Goal: Task Accomplishment & Management: Use online tool/utility

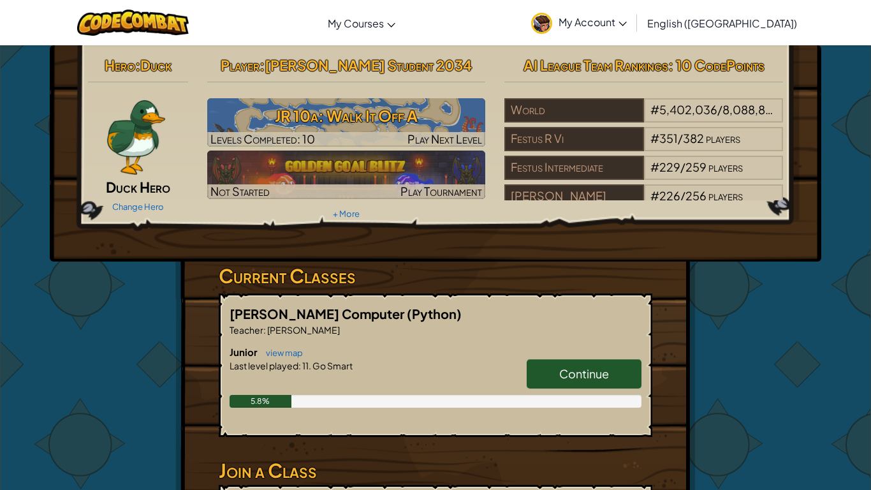
click at [88, 142] on div at bounding box center [135, 136] width 95 height 77
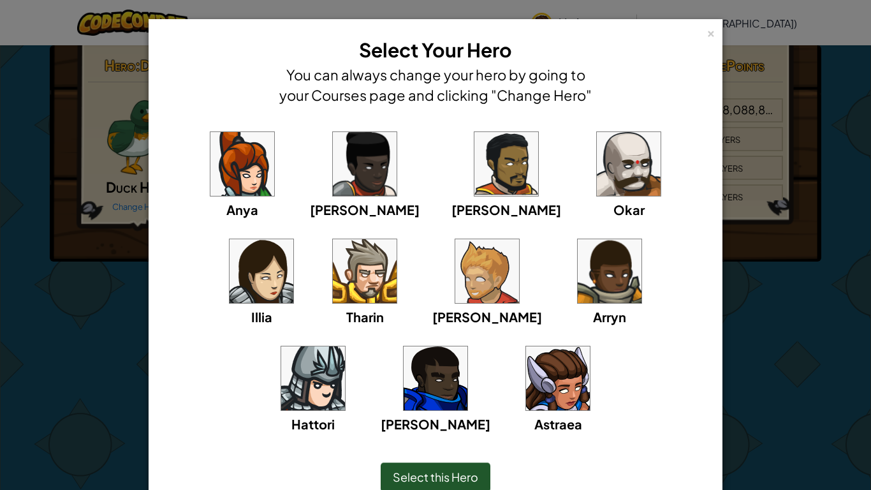
click at [526, 365] on img at bounding box center [558, 378] width 64 height 64
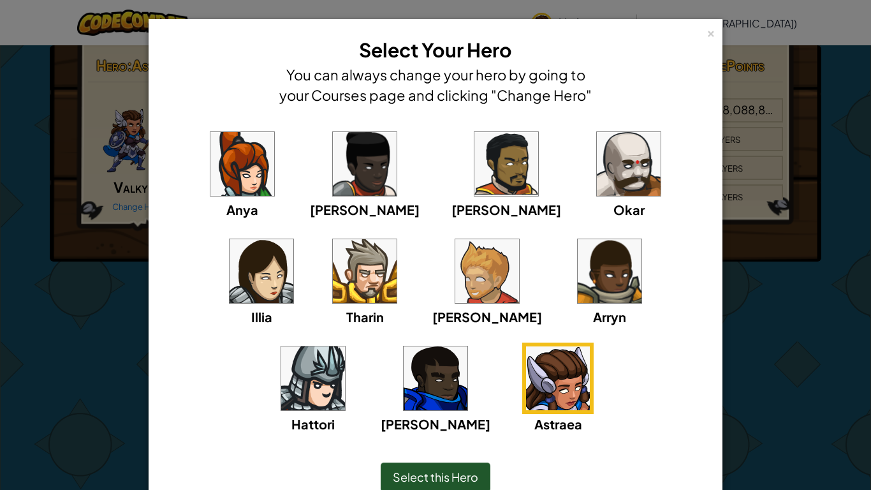
click at [293, 239] on img at bounding box center [262, 271] width 64 height 64
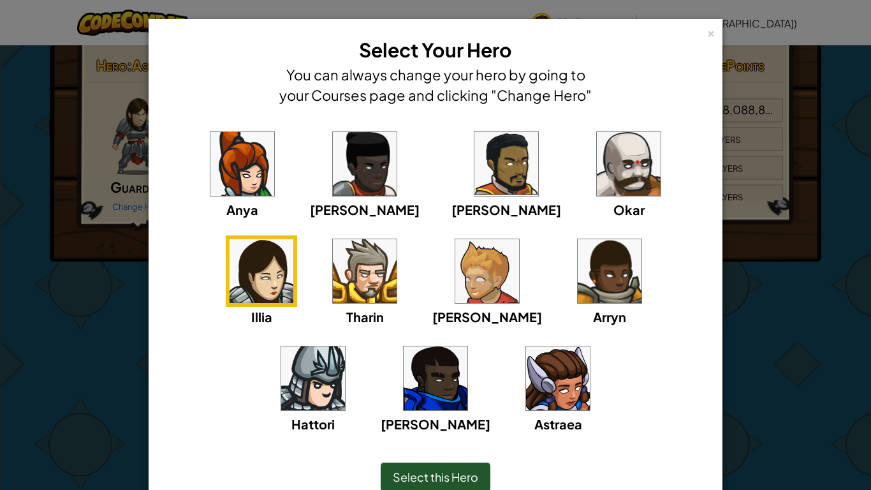
click at [526, 383] on img at bounding box center [558, 378] width 64 height 64
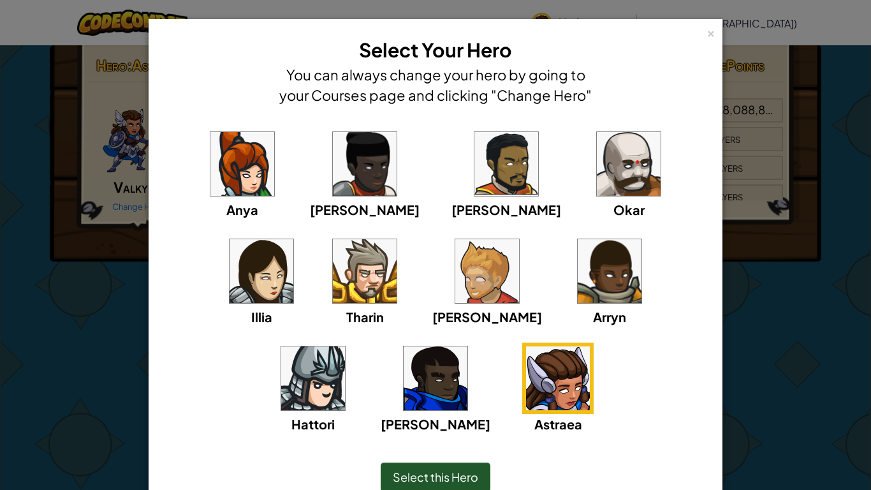
scroll to position [60, 0]
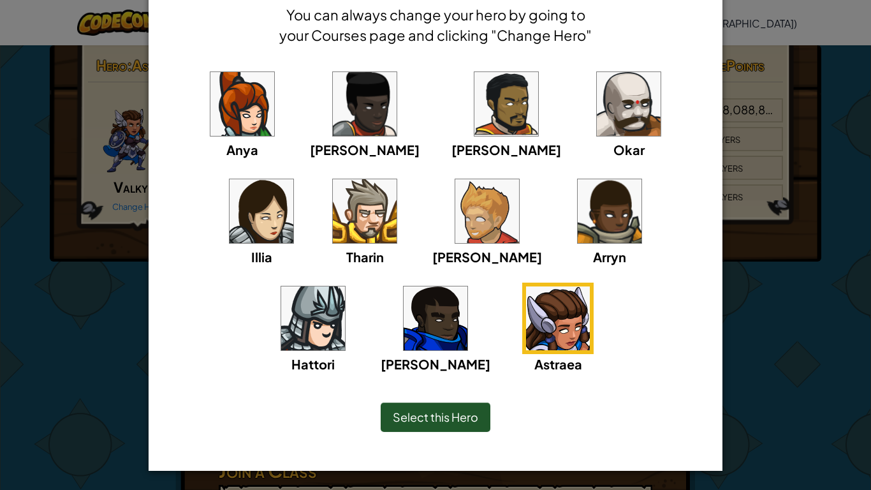
click at [487, 413] on div "Select this Hero" at bounding box center [436, 416] width 110 height 29
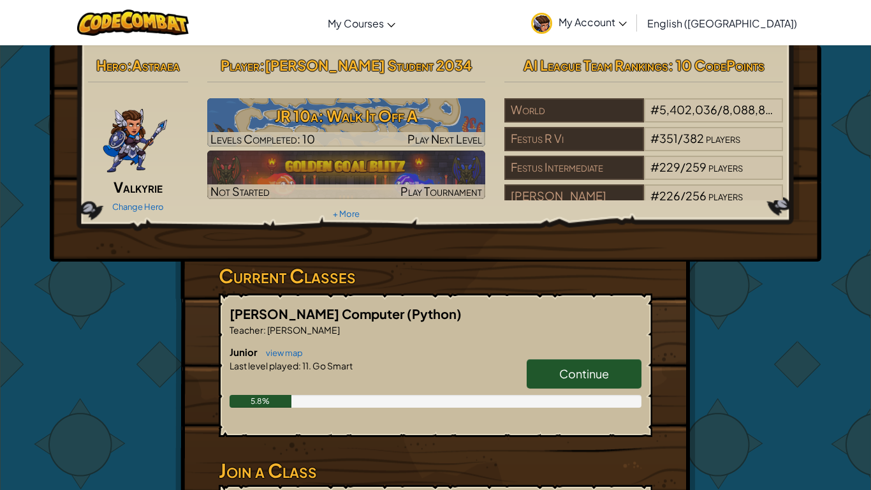
click at [122, 137] on img at bounding box center [135, 136] width 66 height 77
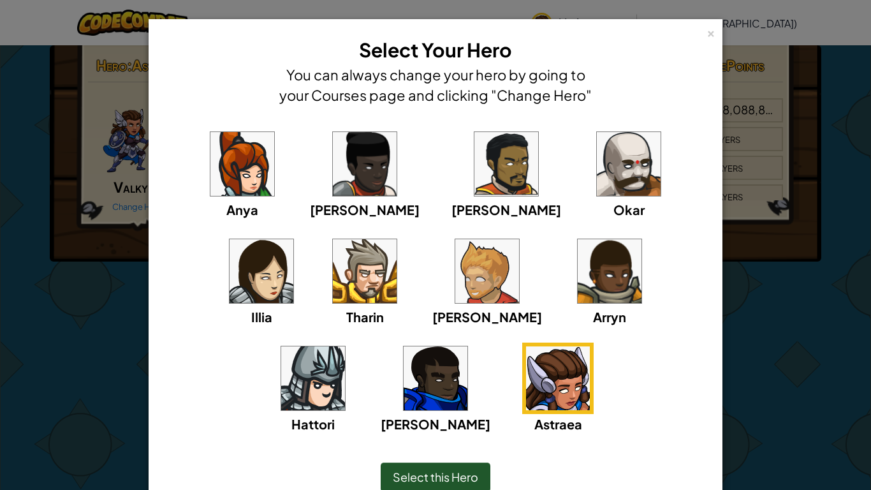
click at [476, 483] on span "Select this Hero" at bounding box center [435, 476] width 85 height 15
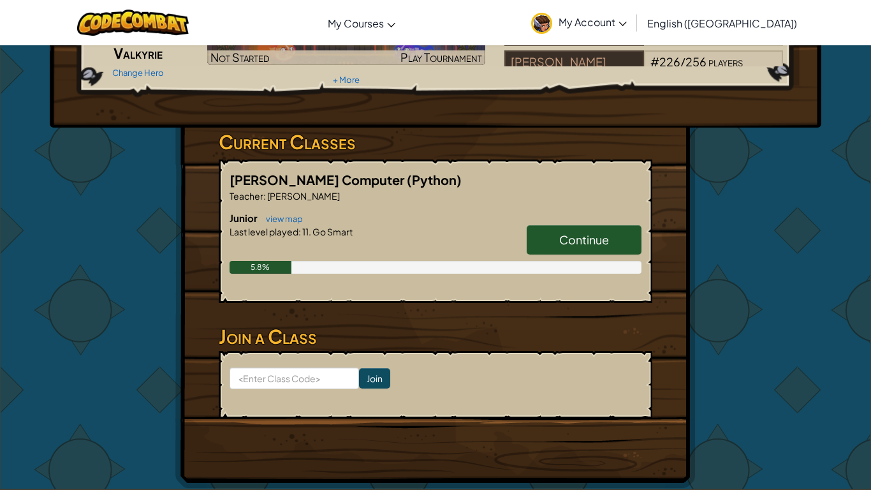
scroll to position [136, 0]
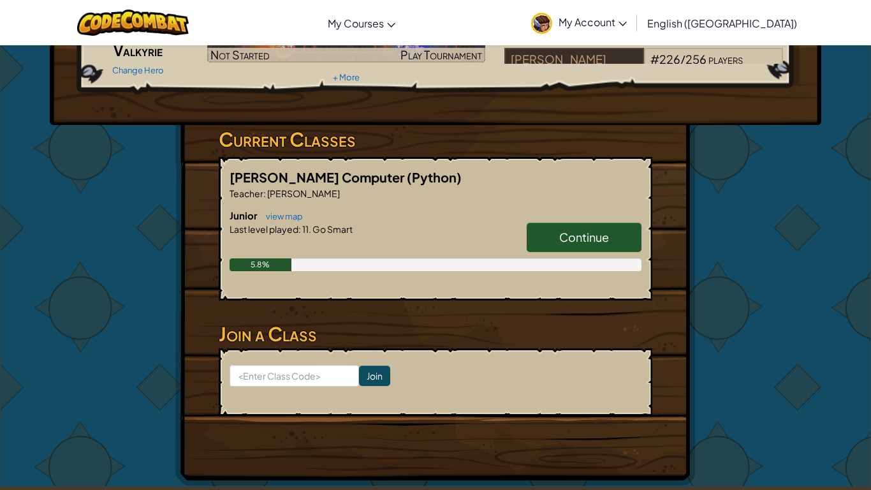
click at [612, 238] on link "Continue" at bounding box center [584, 237] width 115 height 29
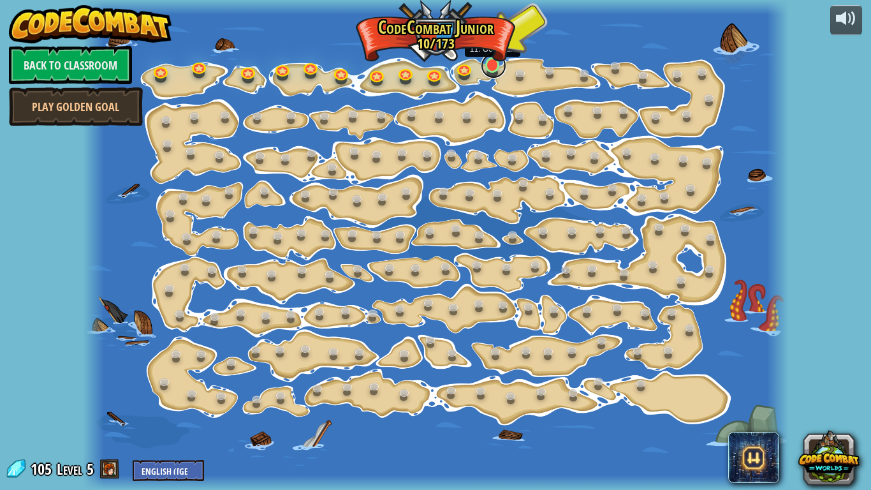
click at [498, 68] on link at bounding box center [494, 66] width 26 height 26
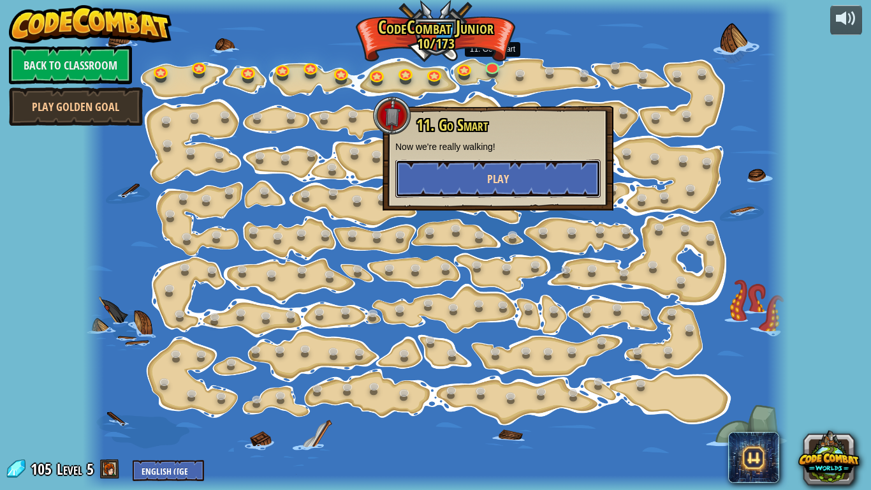
click at [487, 182] on span "Play" at bounding box center [498, 179] width 22 height 16
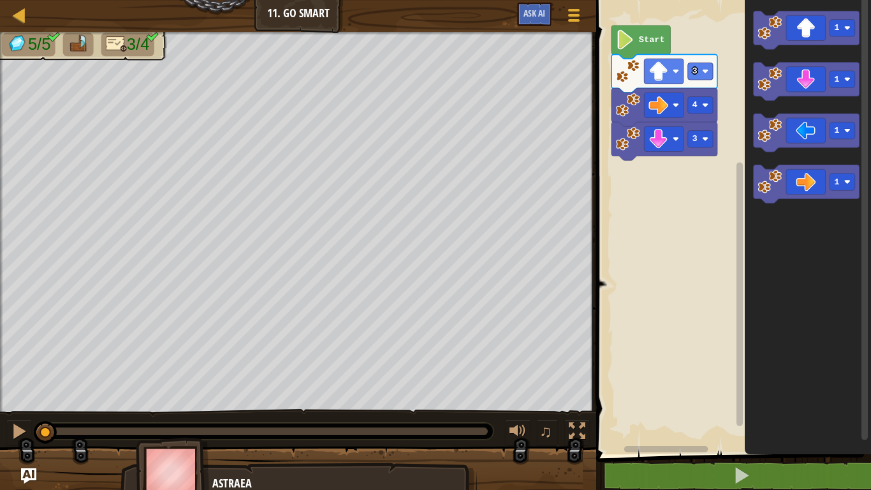
click at [641, 40] on text "Start" at bounding box center [652, 40] width 26 height 10
click at [13, 424] on div at bounding box center [19, 431] width 17 height 17
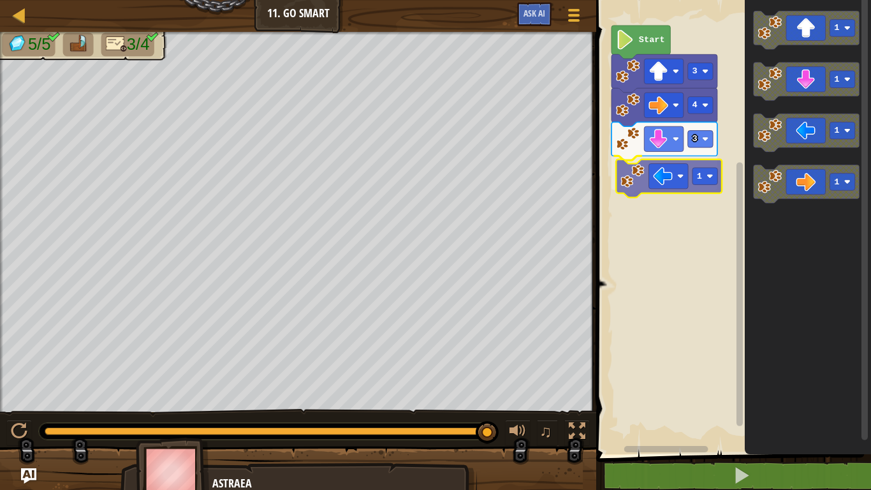
click at [665, 177] on div "3 1 4 3 Start 1 1 1 1 1" at bounding box center [732, 224] width 279 height 461
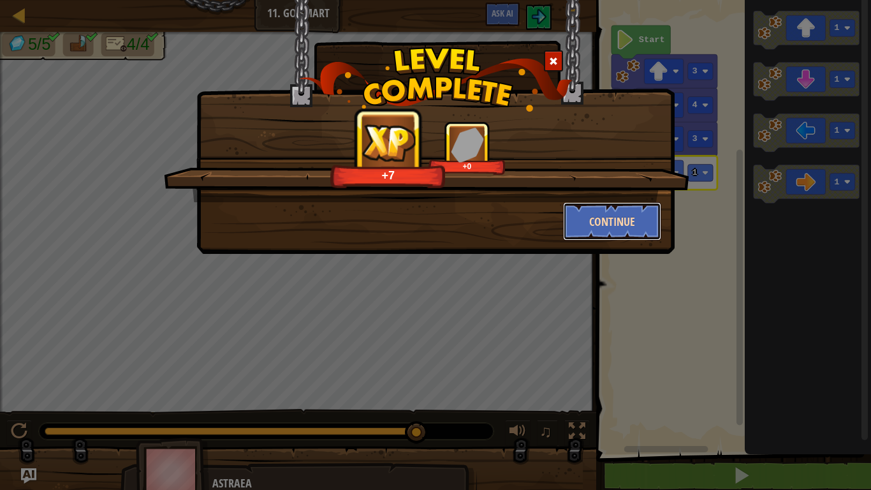
click at [628, 217] on button "Continue" at bounding box center [612, 221] width 99 height 38
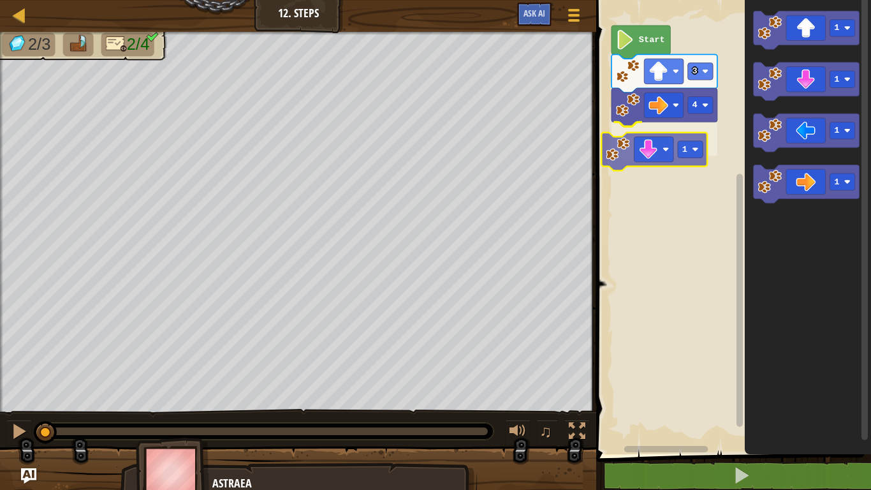
click at [663, 139] on div "4 1 3 Start 1 1 1 1 1" at bounding box center [732, 224] width 279 height 461
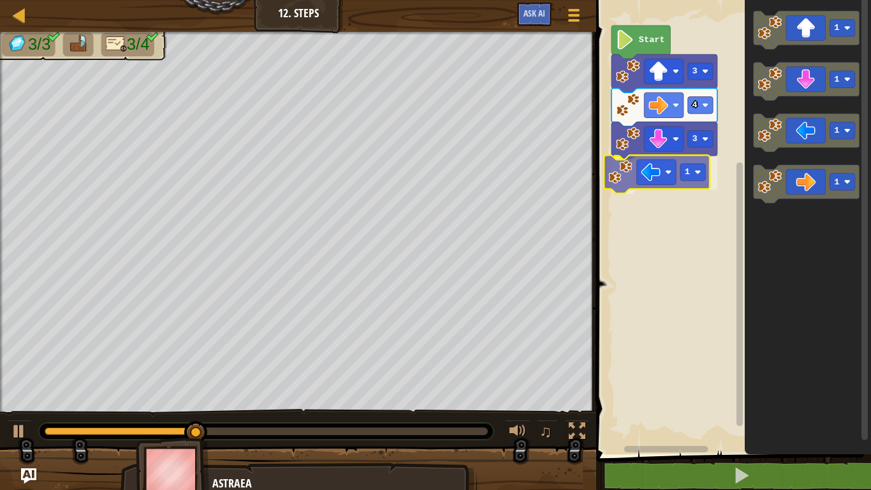
click at [649, 176] on div "Start 3 4 3 1 1 1 1 1 1" at bounding box center [732, 224] width 279 height 461
click at [700, 172] on rect "Blockly Workspace" at bounding box center [700, 173] width 25 height 17
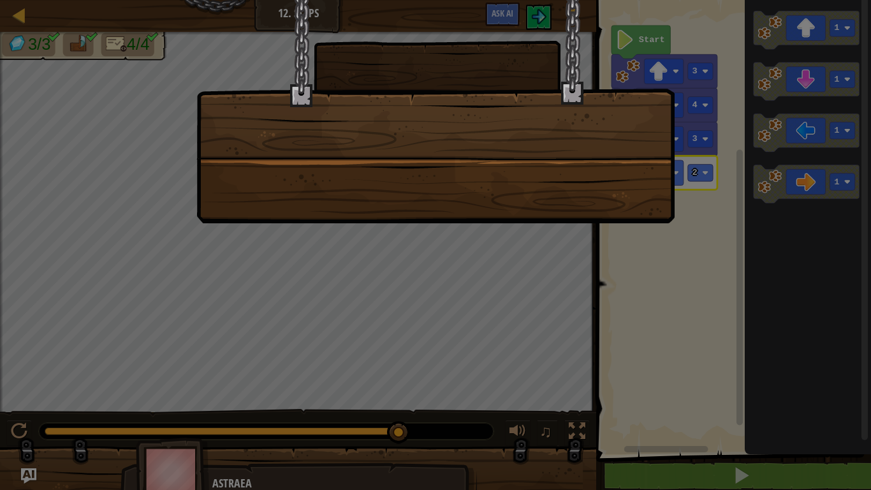
click at [523, 188] on div at bounding box center [435, 111] width 478 height 223
click at [430, 26] on div at bounding box center [435, 12] width 478 height 27
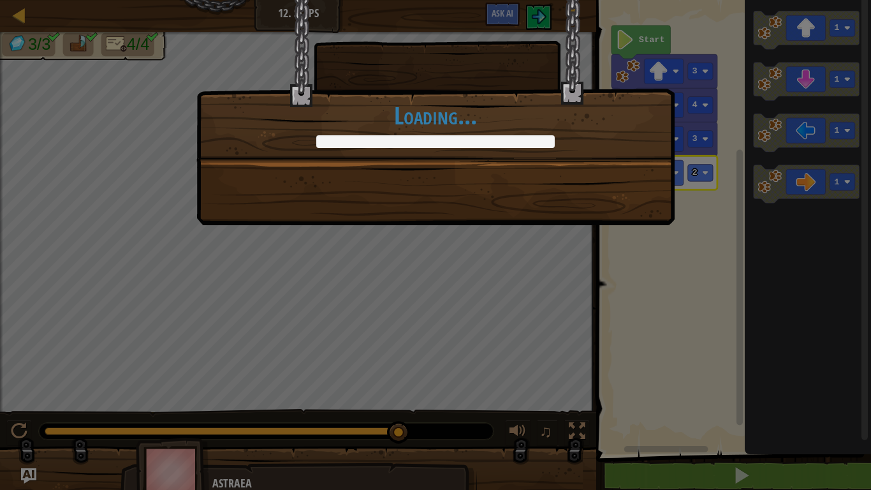
click at [430, 54] on div "That's just smart coding! +0 +0 Continue Loading..." at bounding box center [435, 80] width 478 height 162
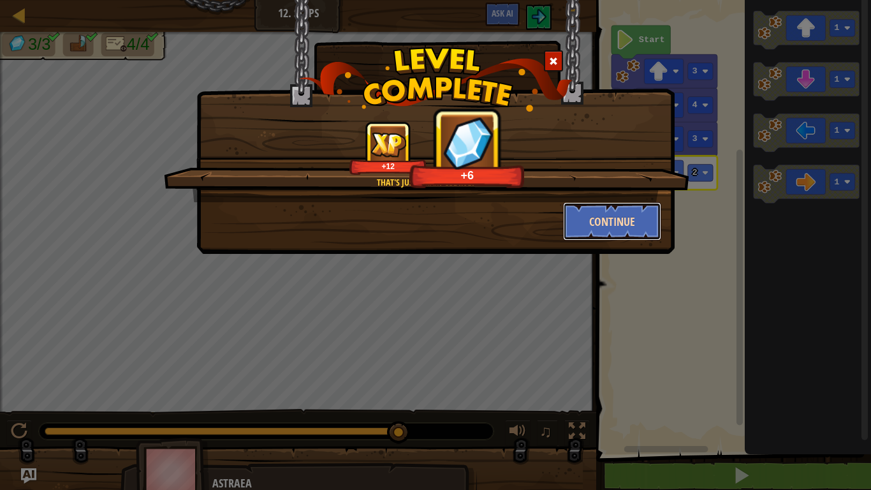
click at [609, 228] on button "Continue" at bounding box center [612, 221] width 99 height 38
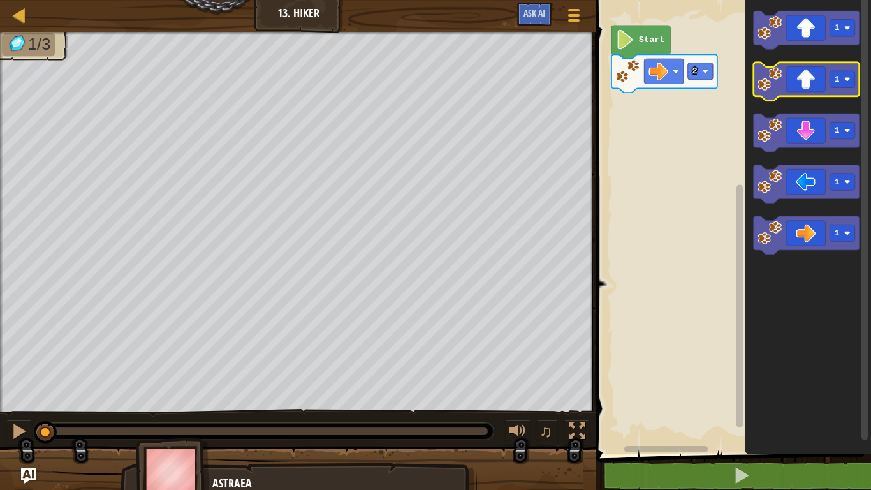
click at [804, 88] on icon "Blockly Workspace" at bounding box center [807, 82] width 106 height 38
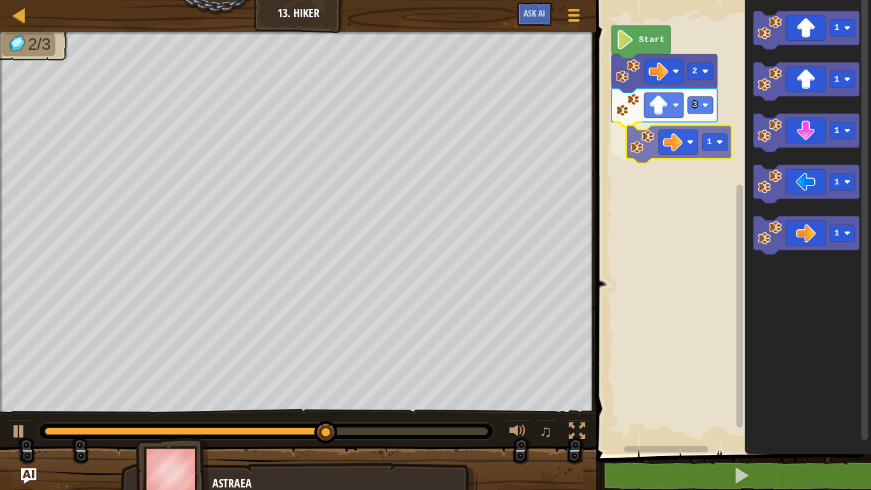
click at [665, 144] on div "Start 2 3 1 1 1 1 1 1 1" at bounding box center [732, 224] width 279 height 461
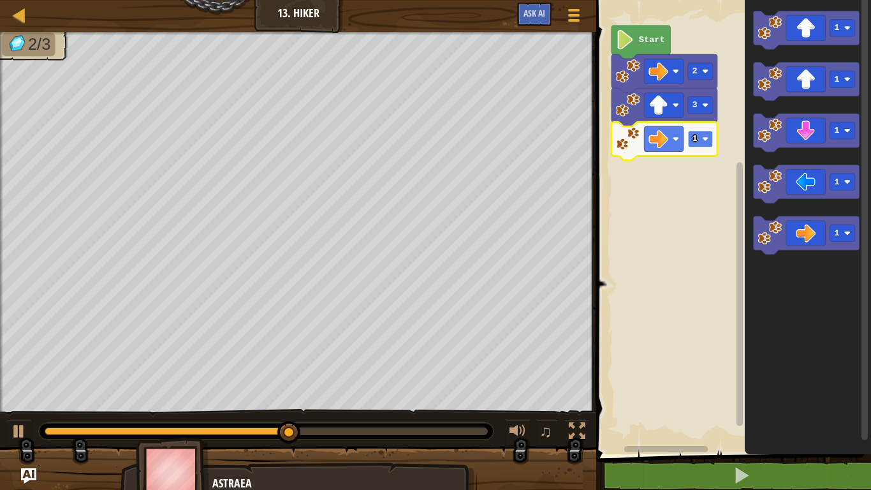
click at [691, 144] on rect "Blockly Workspace" at bounding box center [700, 139] width 25 height 17
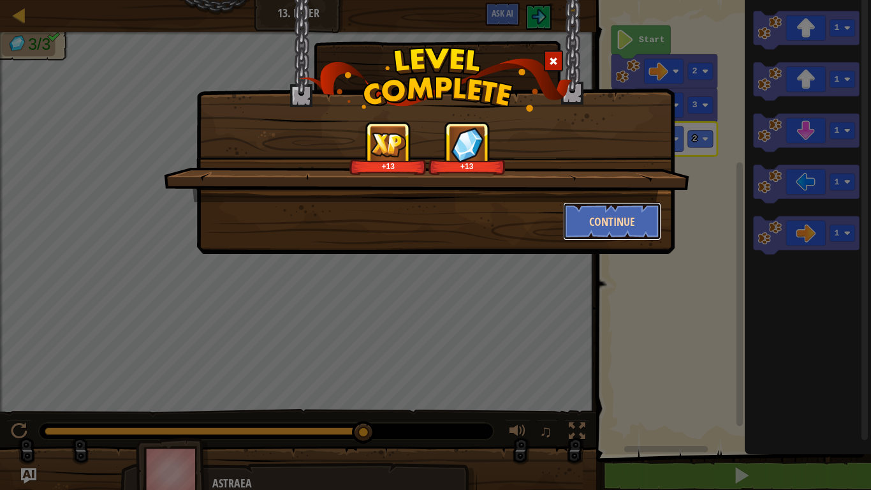
click at [587, 219] on button "Continue" at bounding box center [612, 221] width 99 height 38
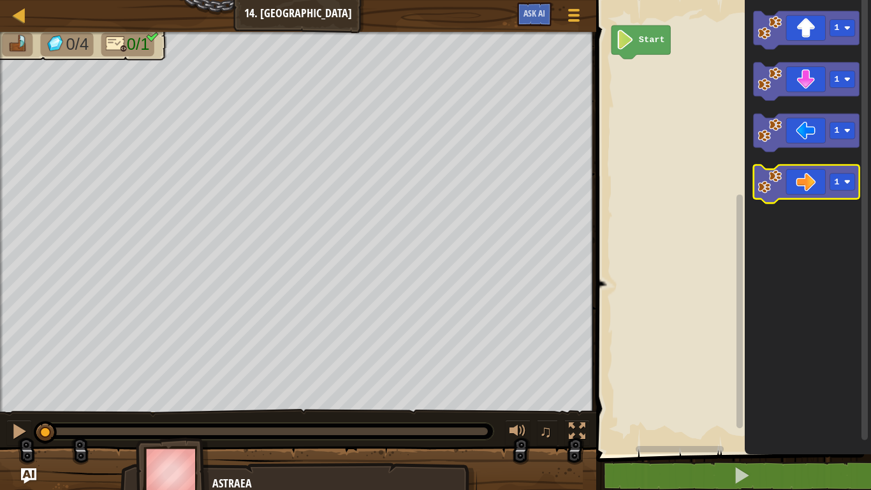
click at [792, 188] on icon "Blockly Workspace" at bounding box center [807, 184] width 106 height 38
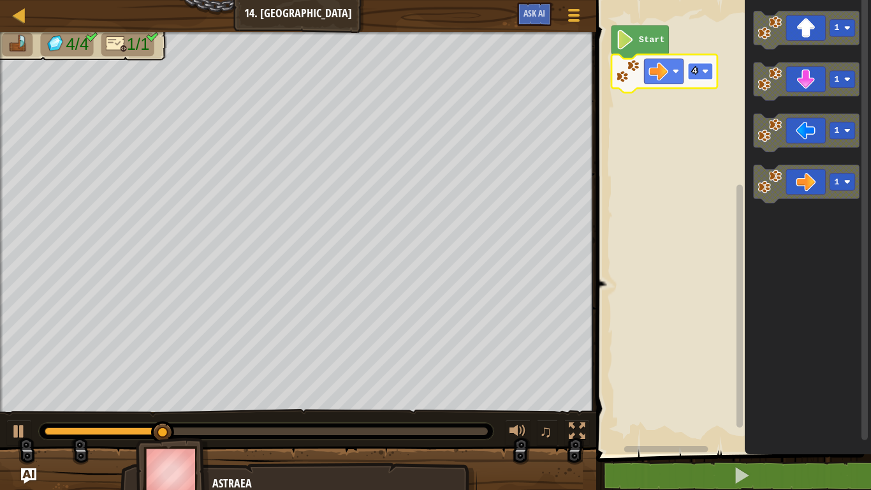
click at [693, 71] on text "4" at bounding box center [695, 71] width 5 height 10
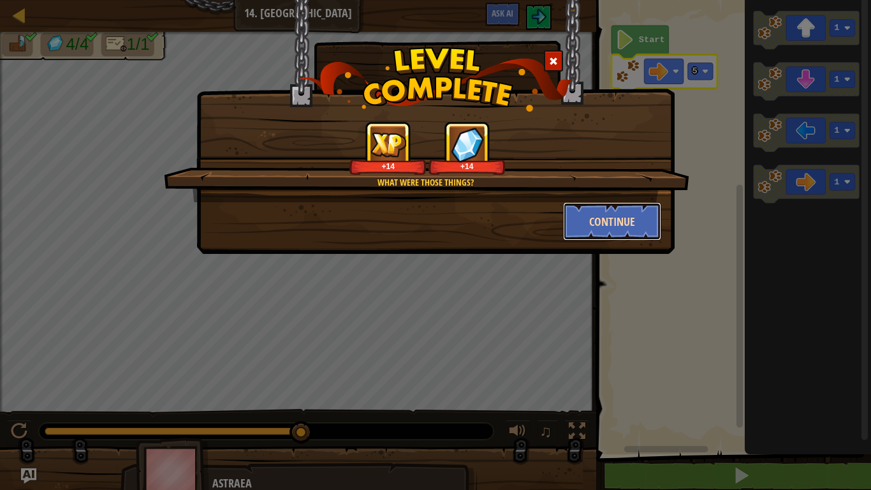
click at [580, 226] on button "Continue" at bounding box center [612, 221] width 99 height 38
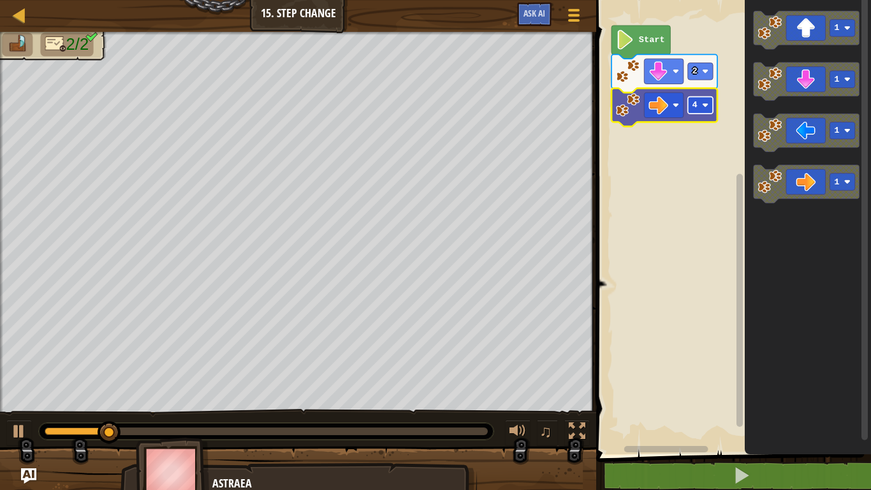
click at [697, 108] on text "4" at bounding box center [695, 105] width 5 height 10
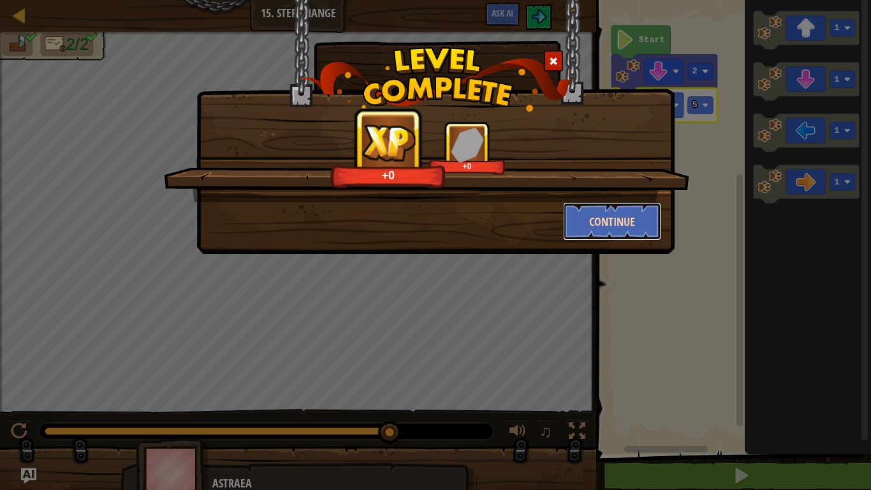
click at [638, 222] on button "Continue" at bounding box center [612, 221] width 99 height 38
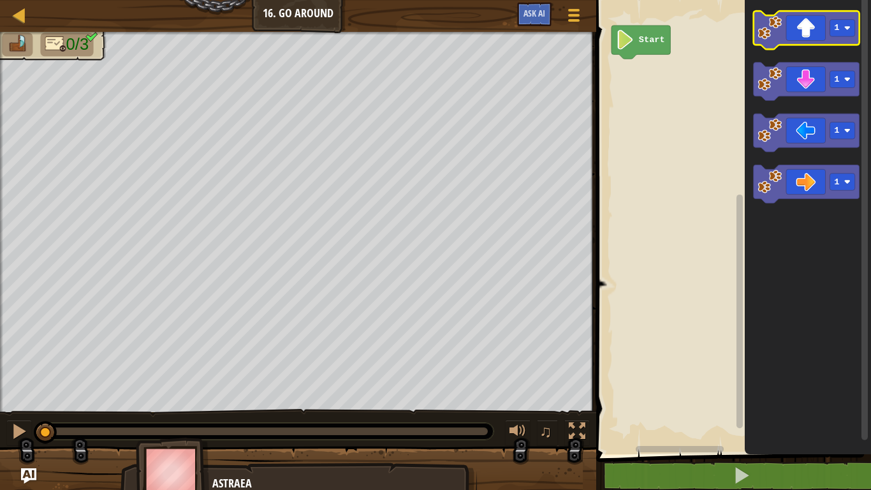
click at [774, 25] on image "Blockly Workspace" at bounding box center [770, 28] width 24 height 24
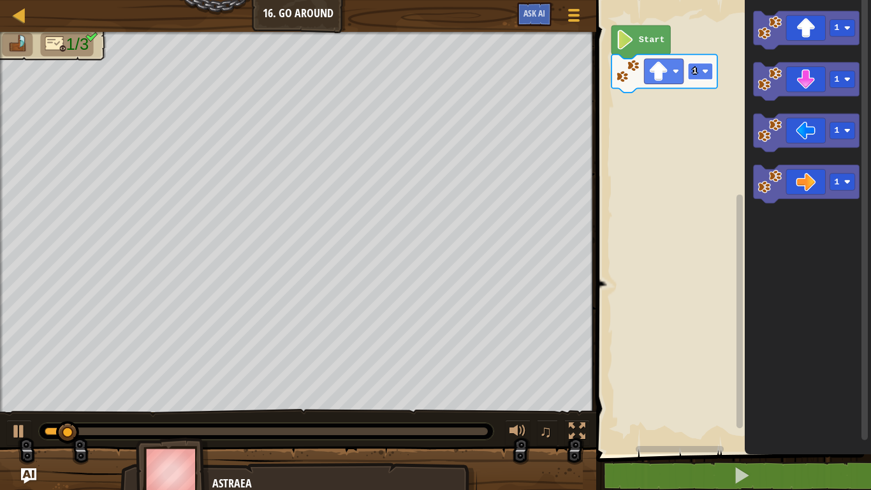
click at [700, 68] on rect "Blockly Workspace" at bounding box center [700, 71] width 25 height 17
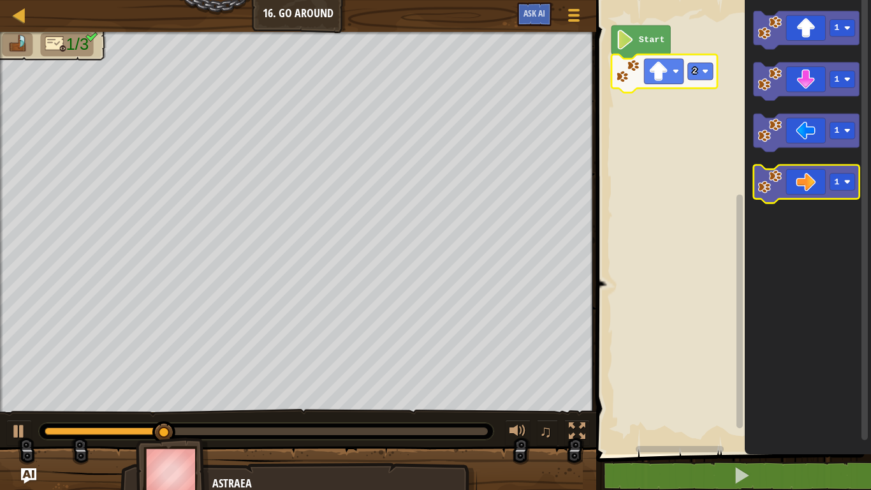
click at [783, 185] on icon "Blockly Workspace" at bounding box center [807, 184] width 106 height 38
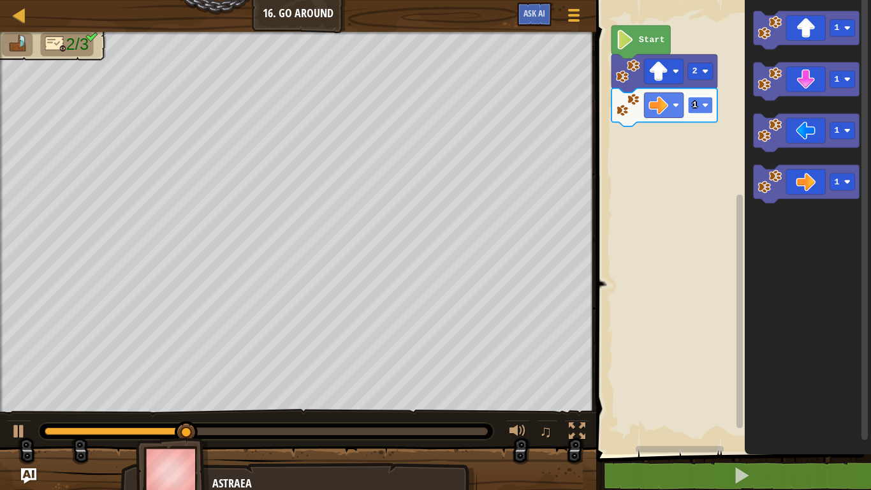
click at [701, 107] on rect "Blockly Workspace" at bounding box center [700, 105] width 25 height 17
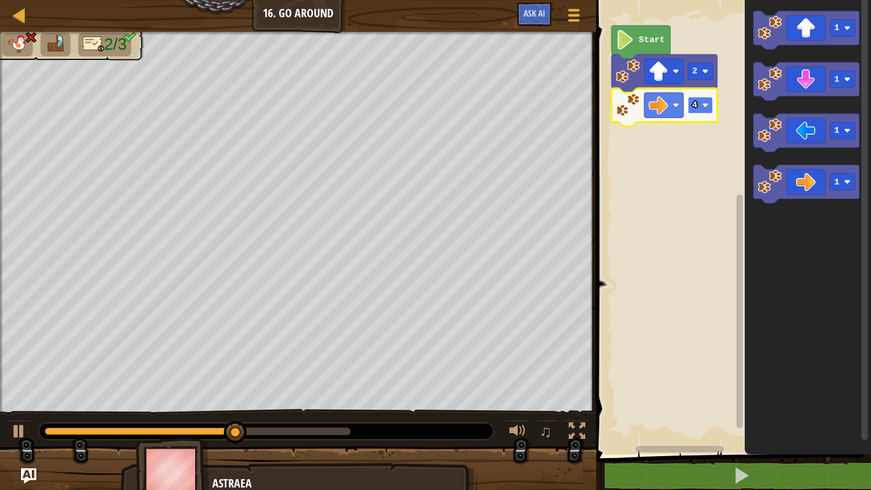
click at [700, 105] on rect "Blockly Workspace" at bounding box center [700, 105] width 25 height 17
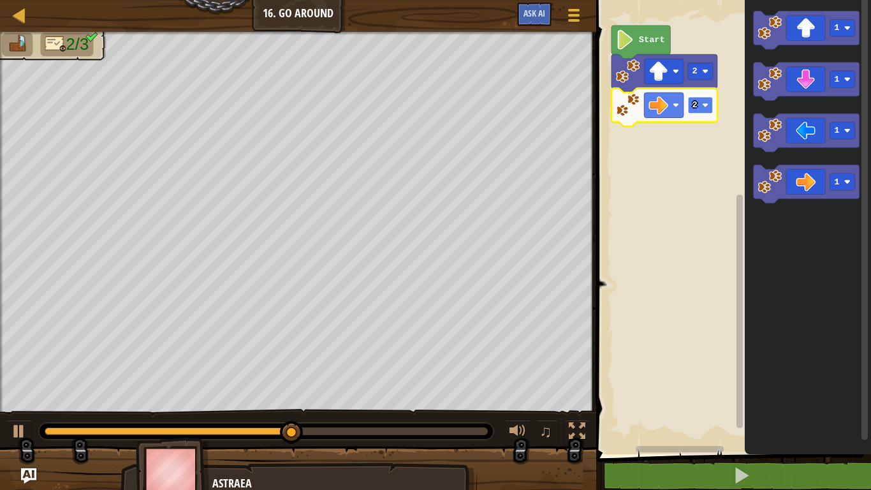
click at [698, 105] on rect "Blockly Workspace" at bounding box center [700, 105] width 25 height 17
click at [808, 87] on icon "Blockly Workspace" at bounding box center [807, 82] width 106 height 38
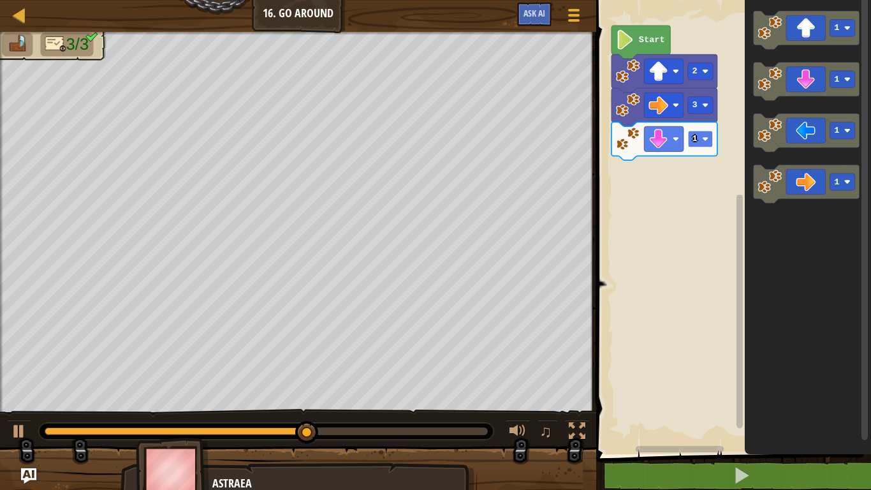
click at [703, 136] on image "Blockly Workspace" at bounding box center [705, 139] width 6 height 6
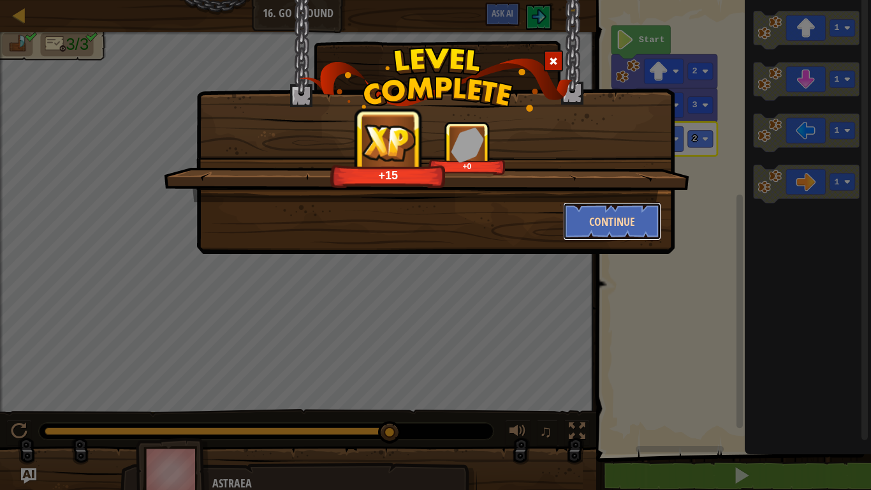
click at [611, 218] on button "Continue" at bounding box center [612, 221] width 99 height 38
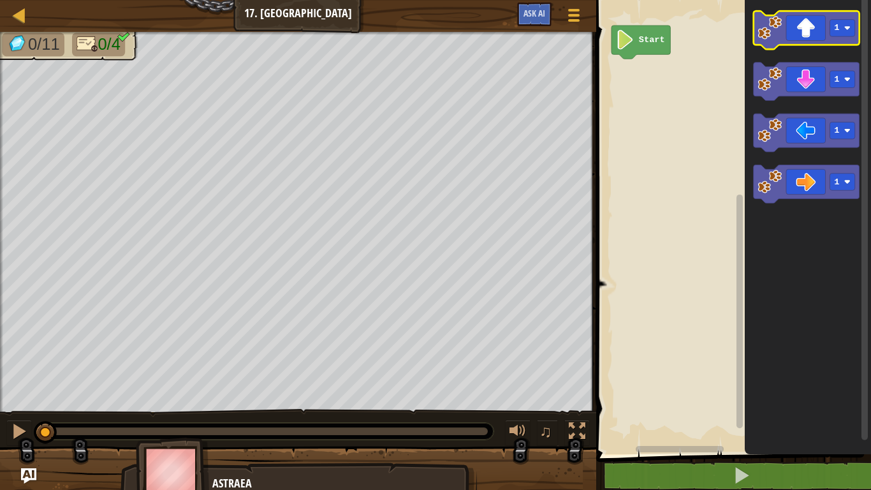
click at [792, 33] on icon "Blockly Workspace" at bounding box center [807, 30] width 106 height 38
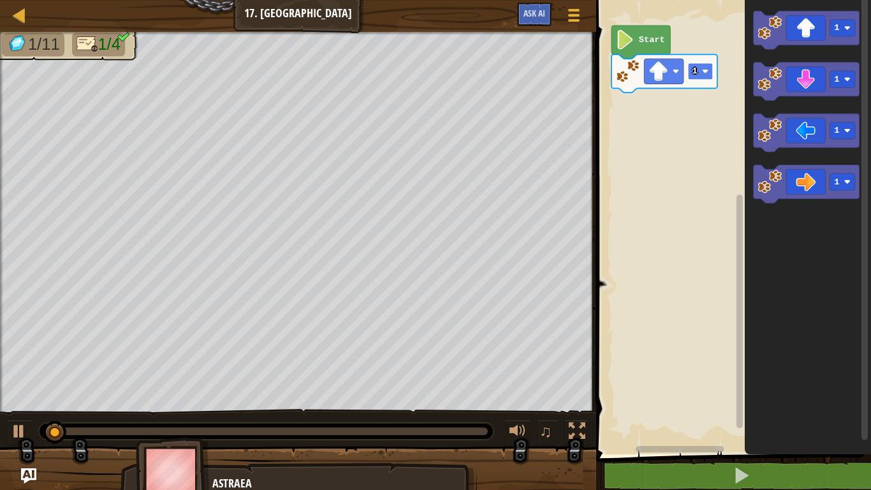
click at [702, 73] on image "Blockly Workspace" at bounding box center [705, 71] width 6 height 6
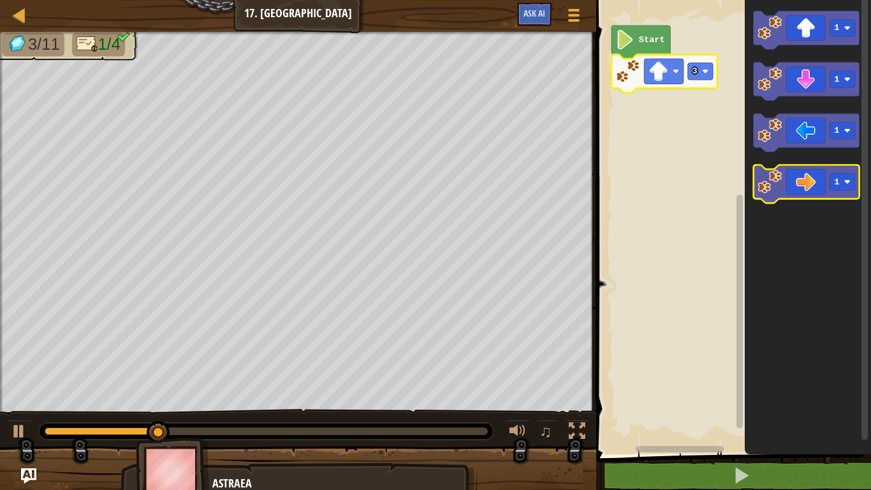
click at [804, 186] on icon "Blockly Workspace" at bounding box center [807, 184] width 106 height 38
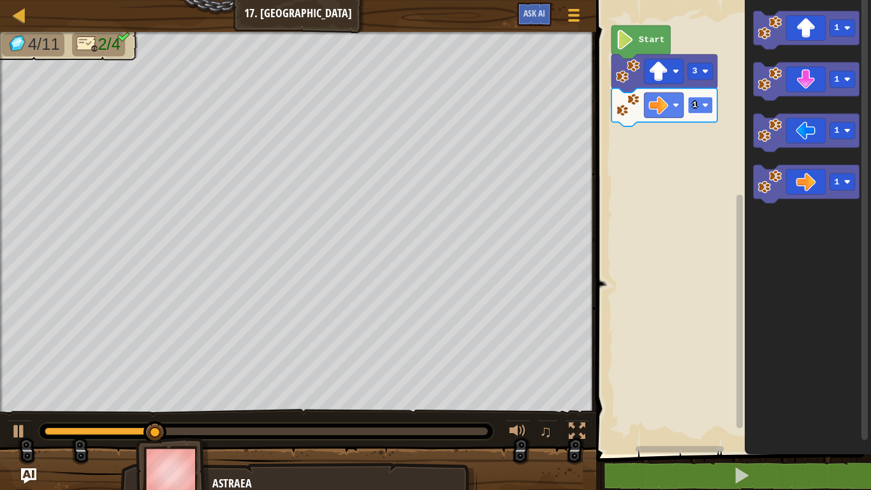
click at [700, 106] on rect "Blockly Workspace" at bounding box center [700, 105] width 25 height 17
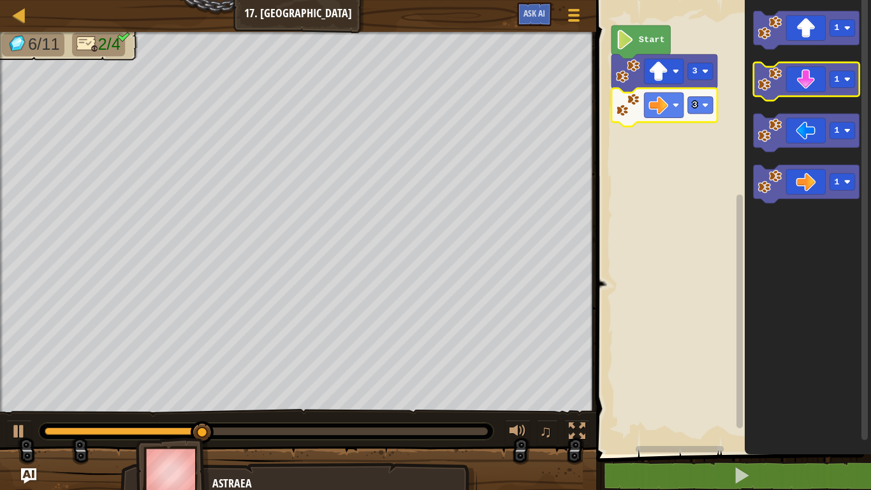
click at [802, 81] on icon "Blockly Workspace" at bounding box center [807, 82] width 106 height 38
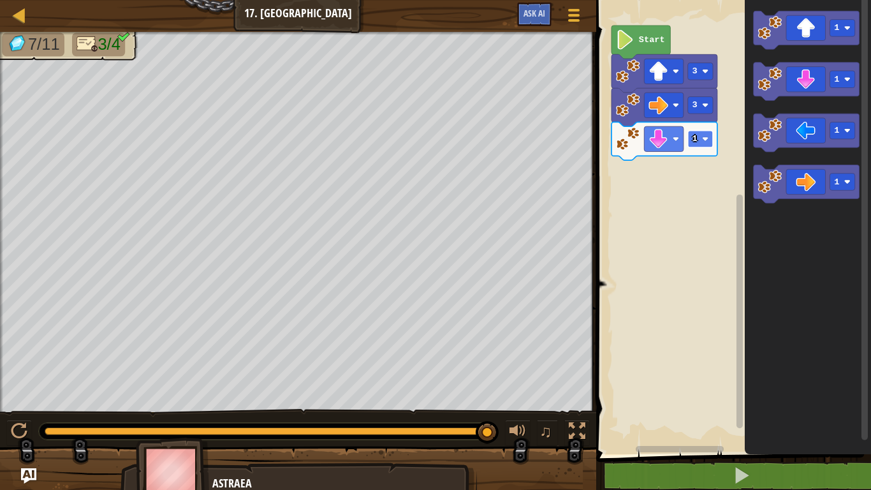
click at [695, 140] on text "1" at bounding box center [695, 139] width 5 height 10
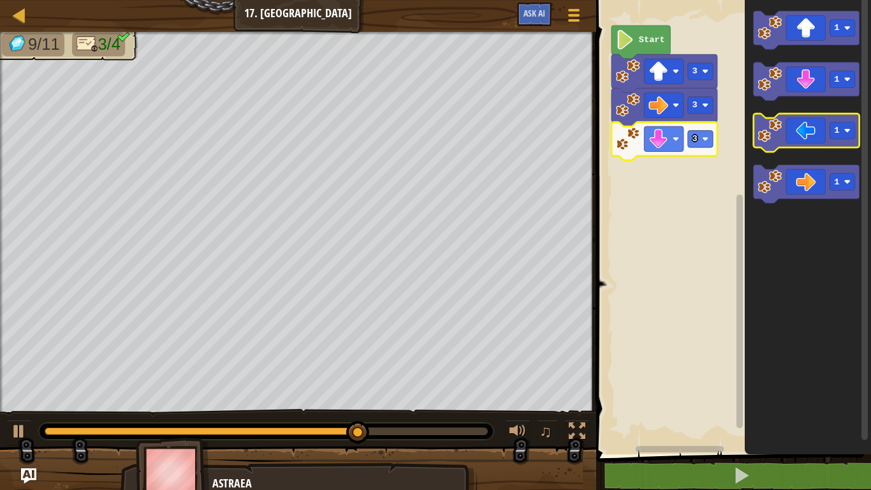
click at [817, 125] on icon "Blockly Workspace" at bounding box center [807, 133] width 106 height 38
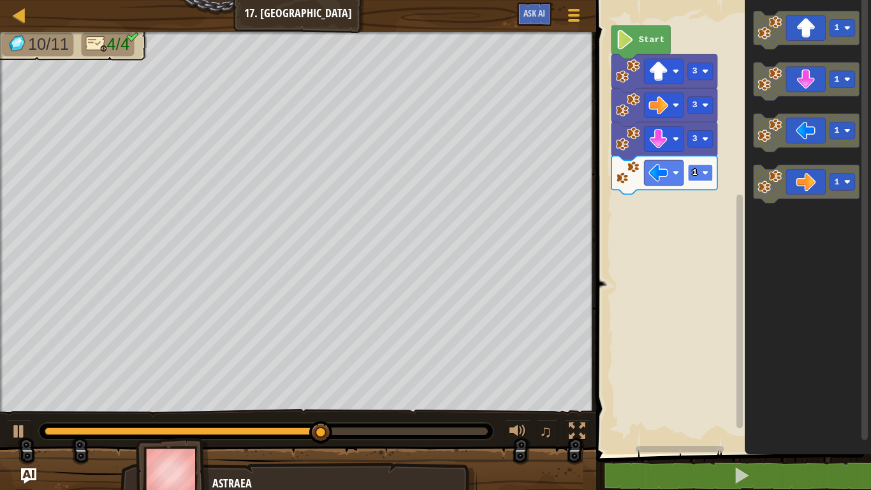
click at [697, 173] on text "1" at bounding box center [695, 173] width 5 height 10
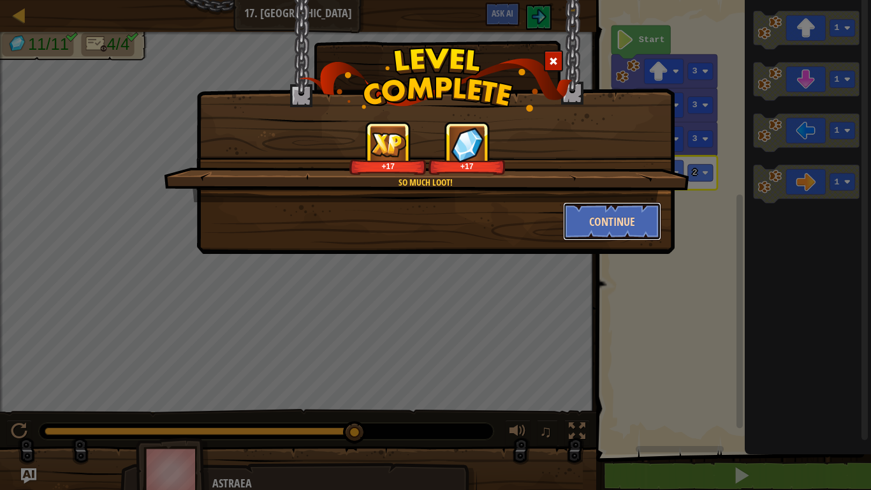
click at [623, 235] on button "Continue" at bounding box center [612, 221] width 99 height 38
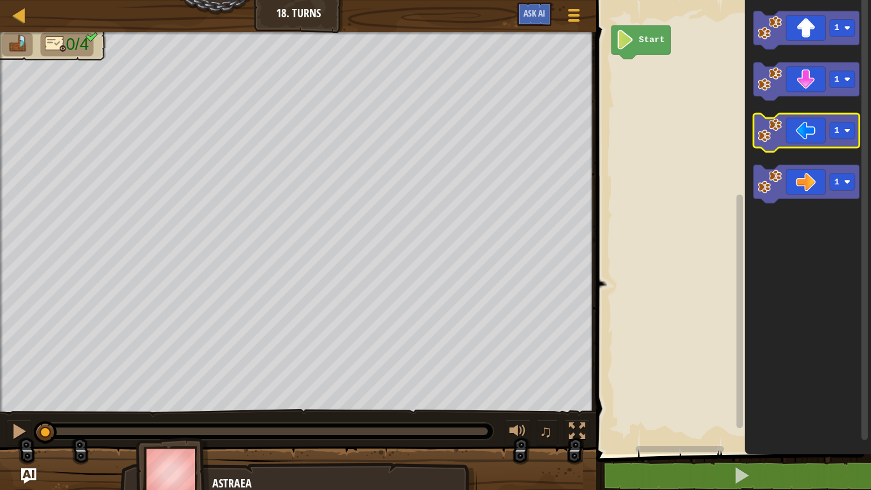
click at [816, 115] on icon "Blockly Workspace" at bounding box center [807, 133] width 106 height 38
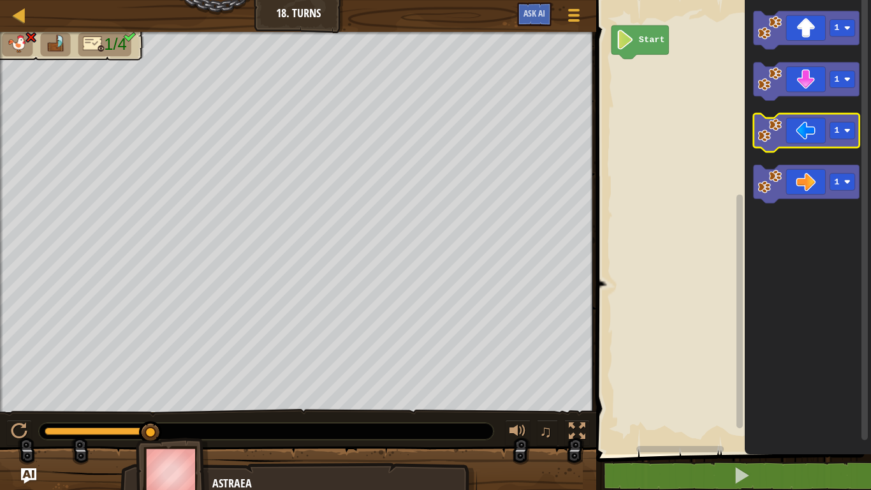
click at [799, 129] on icon "Blockly Workspace" at bounding box center [807, 133] width 106 height 38
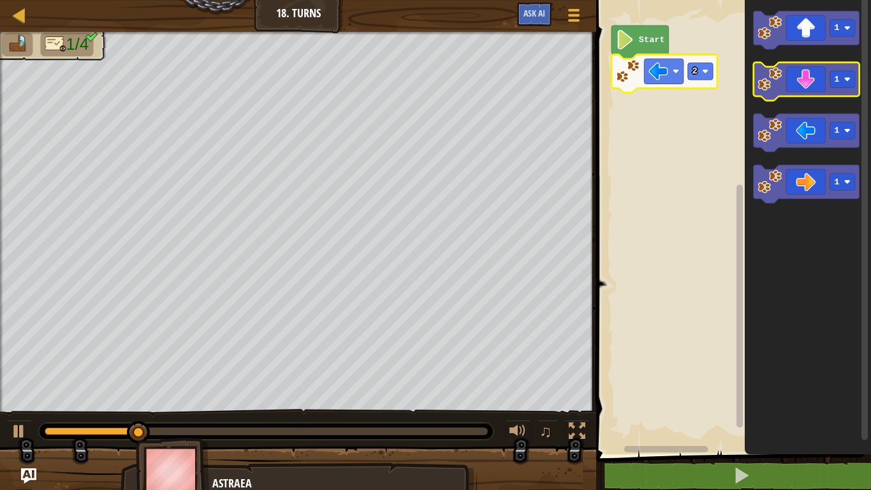
click at [811, 80] on icon "Blockly Workspace" at bounding box center [807, 82] width 106 height 38
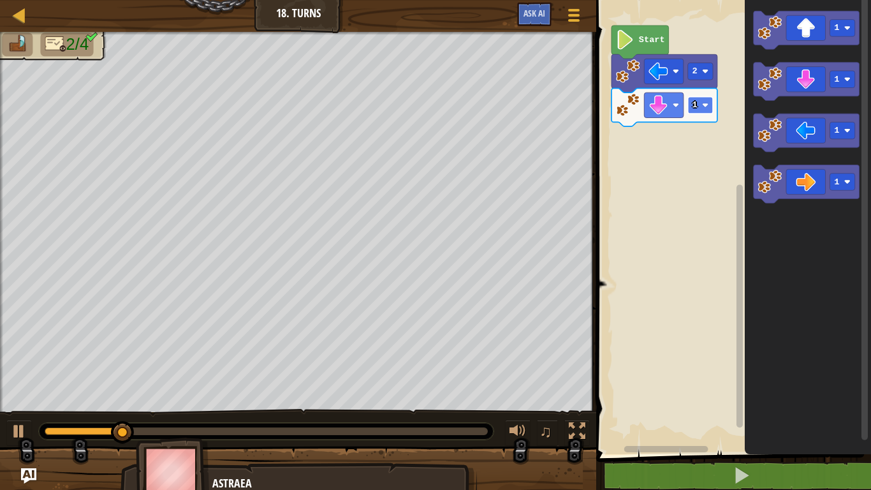
click at [704, 105] on image "Blockly Workspace" at bounding box center [705, 105] width 6 height 6
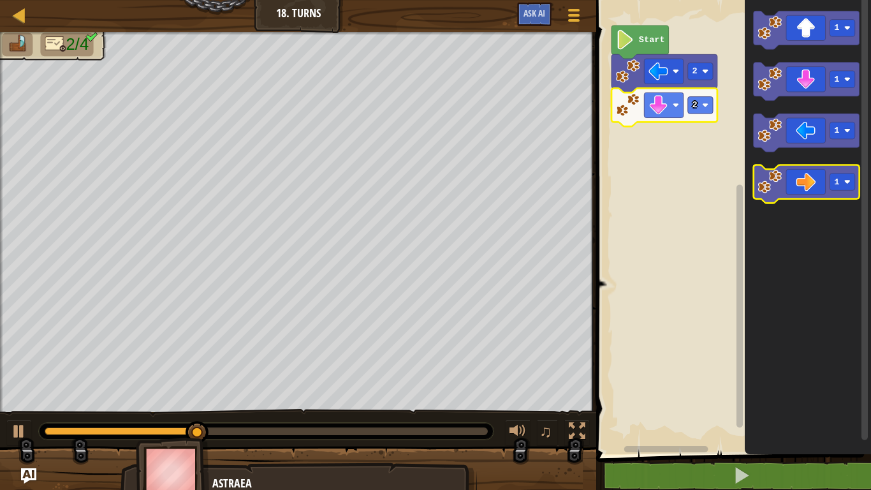
click at [811, 193] on icon "Blockly Workspace" at bounding box center [807, 184] width 106 height 38
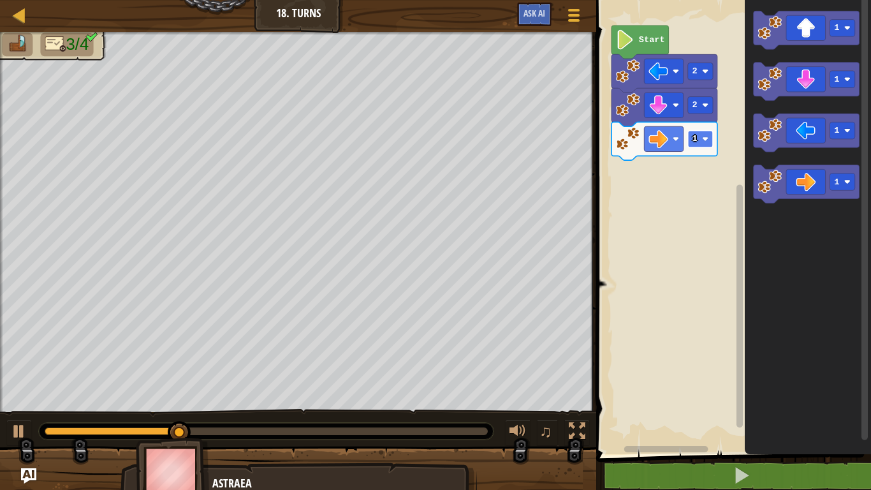
click at [700, 138] on rect "Blockly Workspace" at bounding box center [700, 139] width 25 height 17
click at [704, 139] on image "Blockly Workspace" at bounding box center [705, 139] width 6 height 6
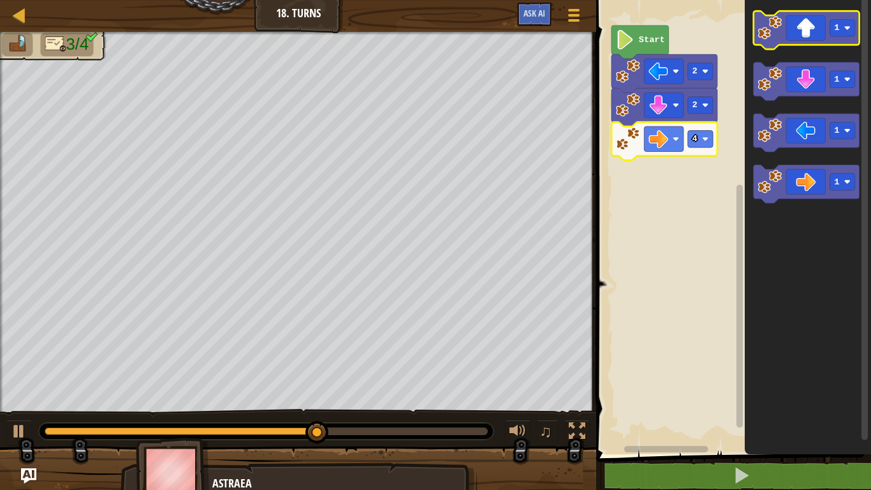
click at [820, 28] on icon "Blockly Workspace" at bounding box center [807, 30] width 106 height 38
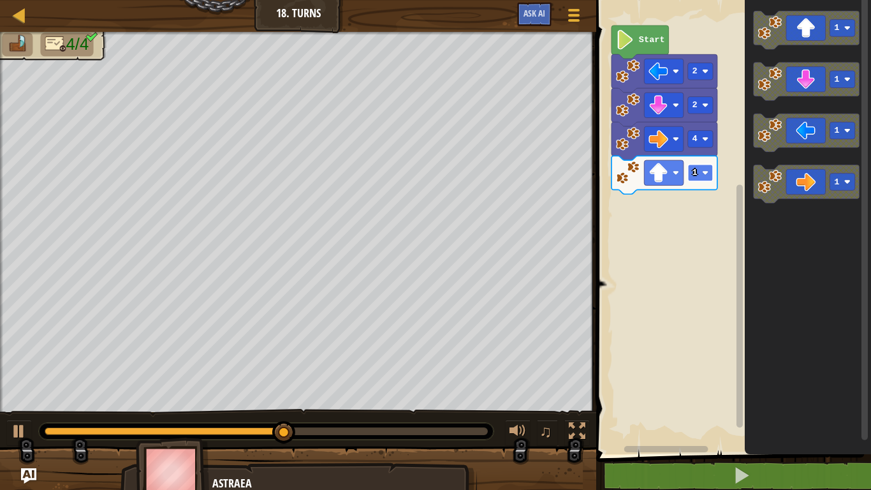
click at [700, 170] on rect "Blockly Workspace" at bounding box center [700, 173] width 25 height 17
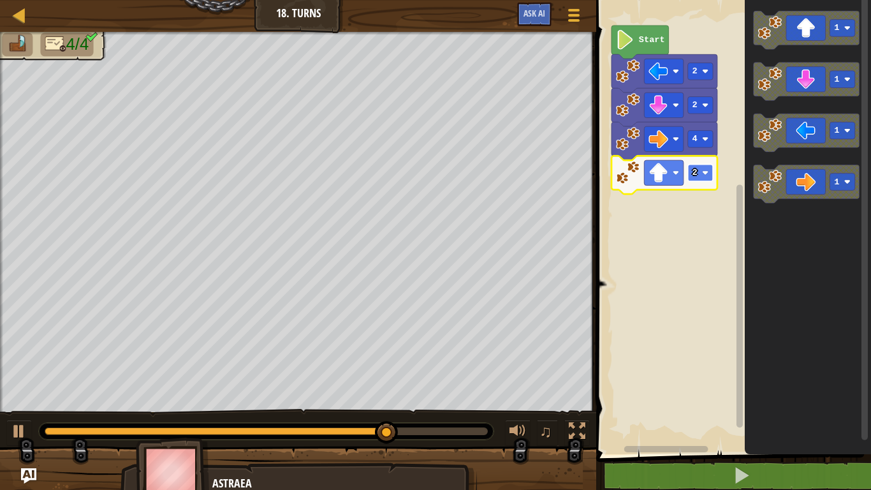
click at [695, 174] on text "2" at bounding box center [695, 173] width 5 height 10
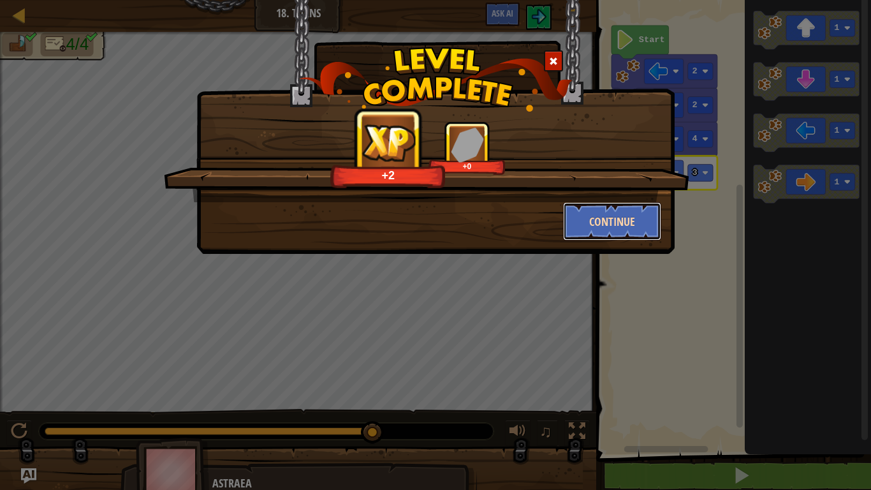
click at [610, 219] on button "Continue" at bounding box center [612, 221] width 99 height 38
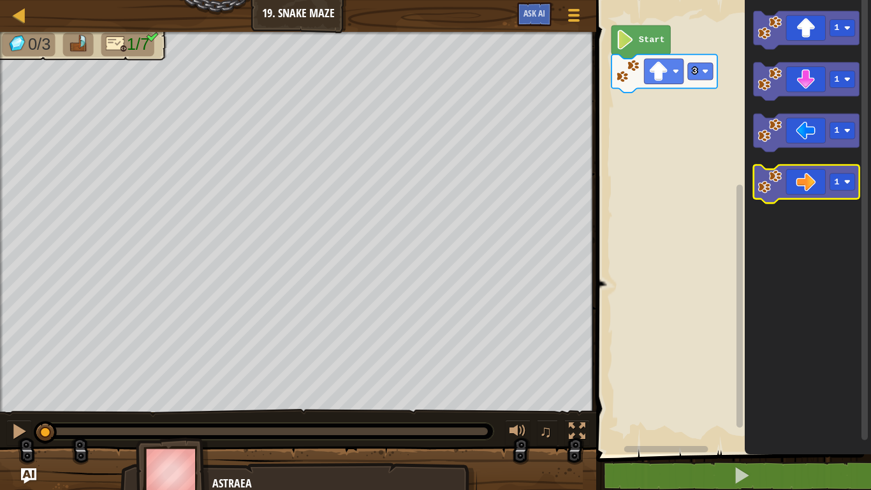
click at [792, 173] on icon "Blockly Workspace" at bounding box center [807, 184] width 106 height 38
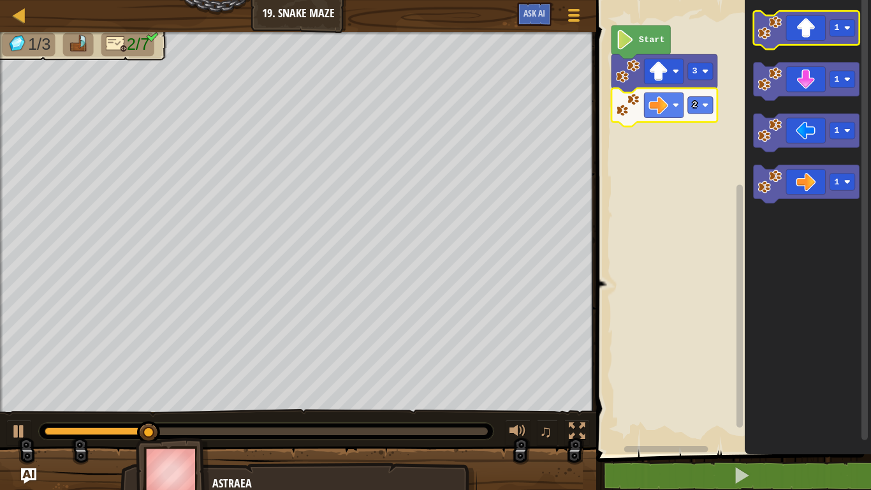
click at [797, 26] on icon "Blockly Workspace" at bounding box center [807, 30] width 106 height 38
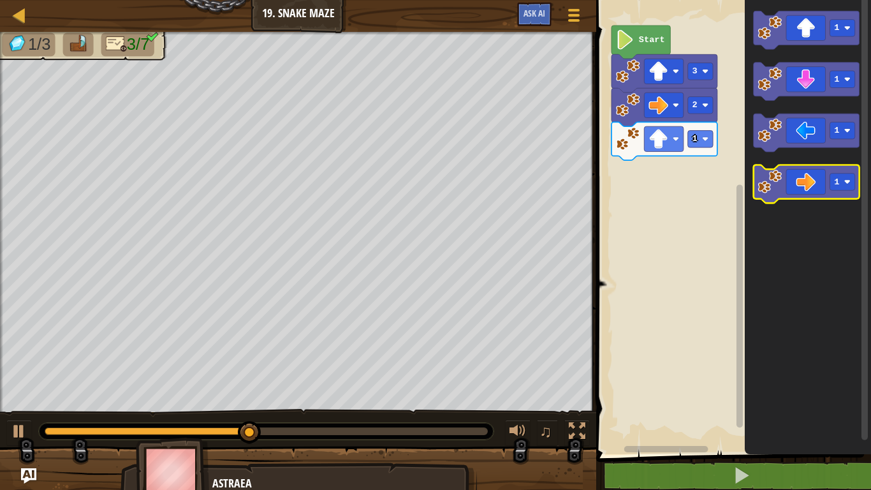
click at [806, 184] on icon "Blockly Workspace" at bounding box center [807, 184] width 106 height 38
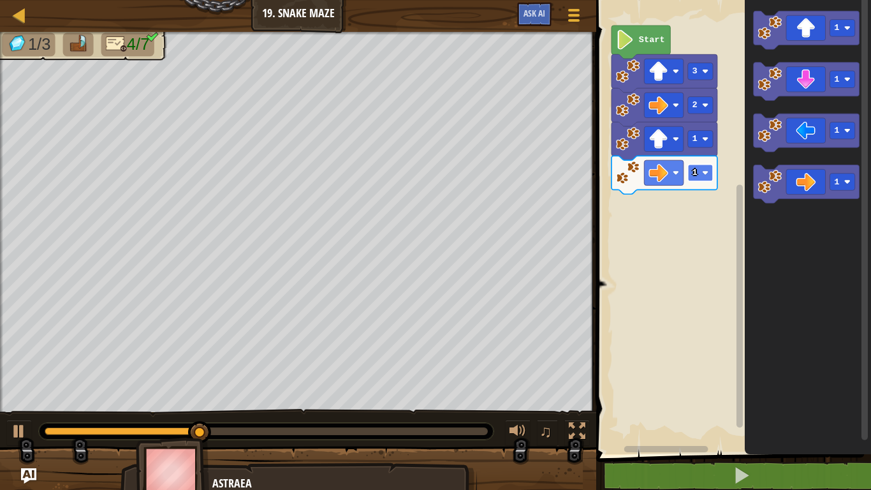
click at [698, 172] on rect "Blockly Workspace" at bounding box center [700, 173] width 25 height 17
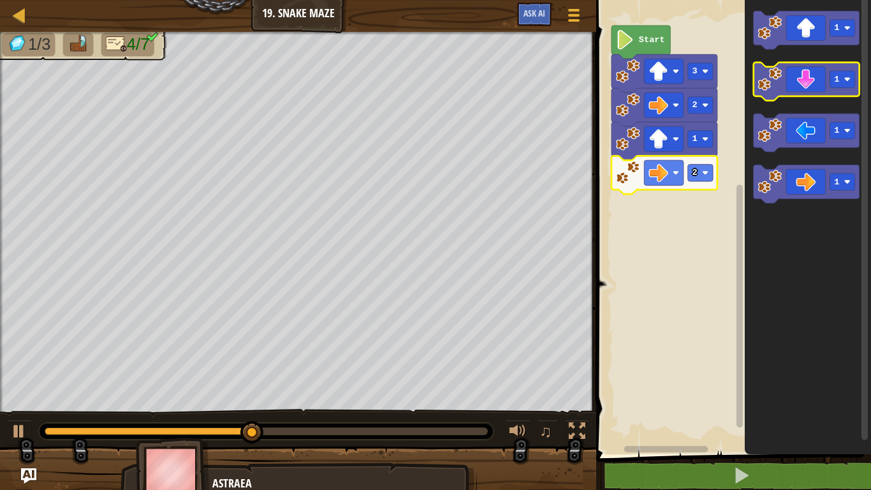
click at [802, 80] on icon "Blockly Workspace" at bounding box center [807, 82] width 106 height 38
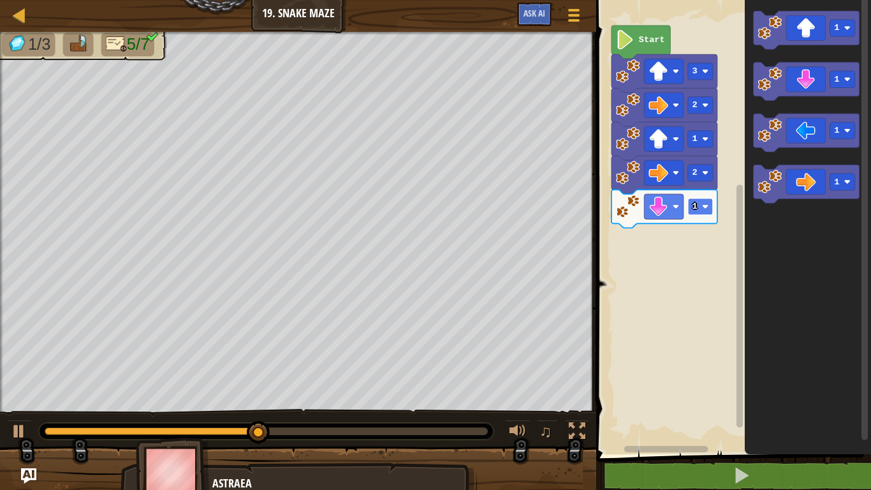
click at [706, 210] on rect "Blockly Workspace" at bounding box center [700, 206] width 25 height 17
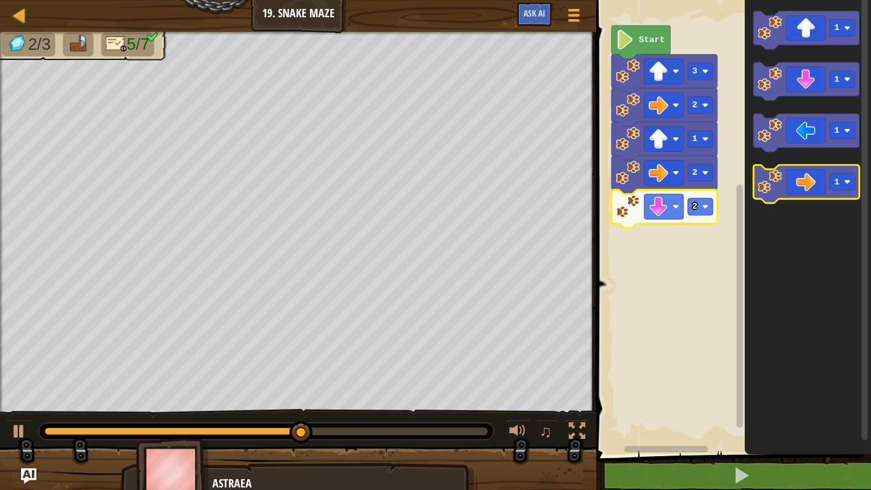
click at [809, 184] on icon "Blockly Workspace" at bounding box center [807, 184] width 106 height 38
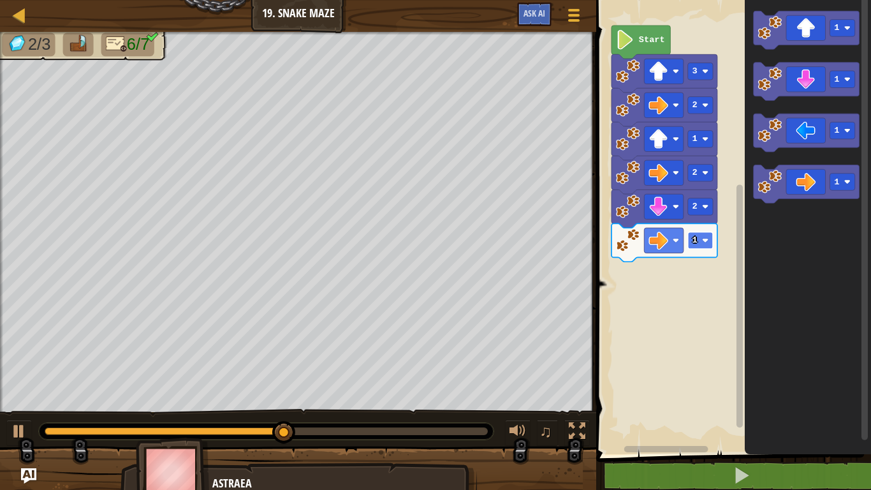
click at [695, 239] on text "1" at bounding box center [695, 240] width 5 height 10
click at [804, 30] on icon "Blockly Workspace" at bounding box center [807, 30] width 106 height 38
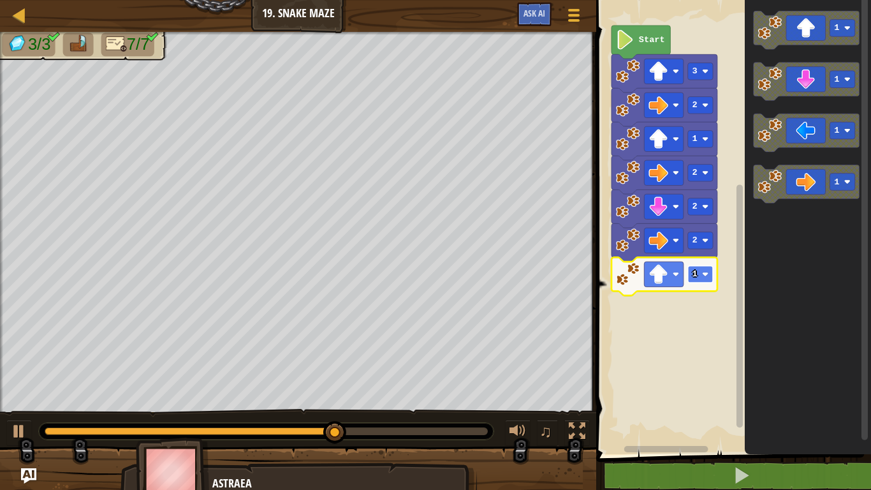
click at [698, 269] on rect "Blockly Workspace" at bounding box center [700, 274] width 25 height 17
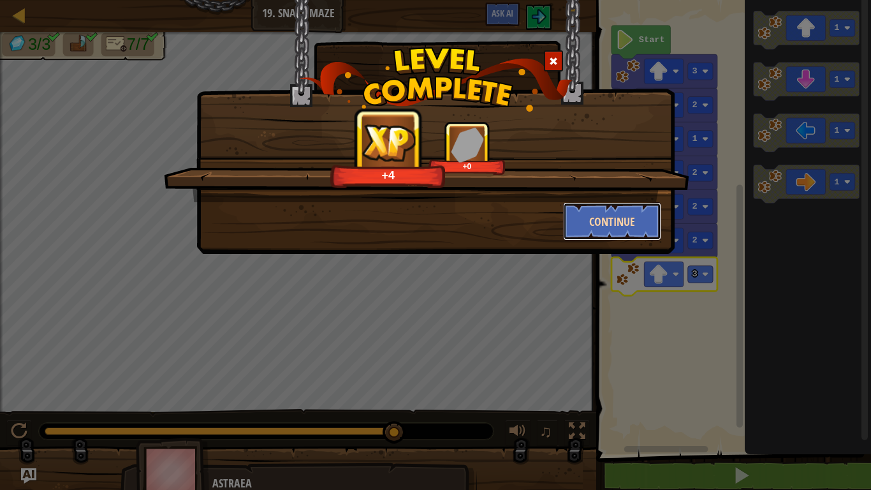
click at [601, 218] on button "Continue" at bounding box center [612, 221] width 99 height 38
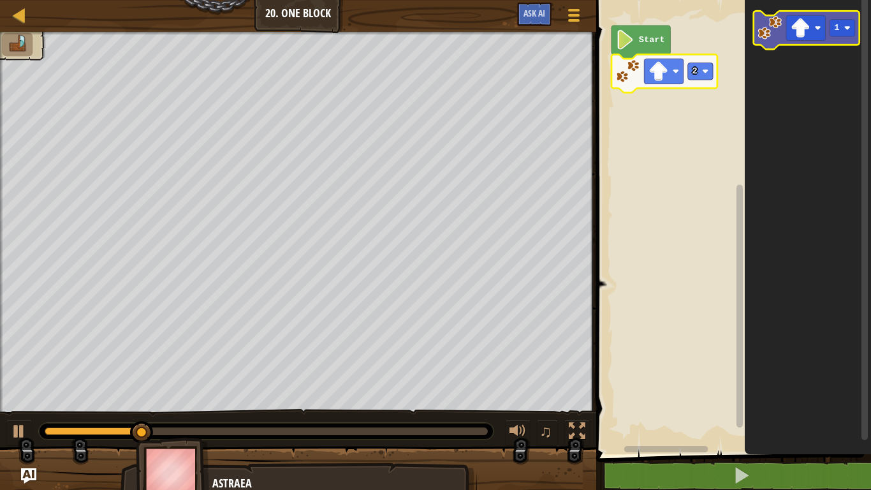
click at [776, 36] on image "Blockly Workspace" at bounding box center [770, 28] width 24 height 24
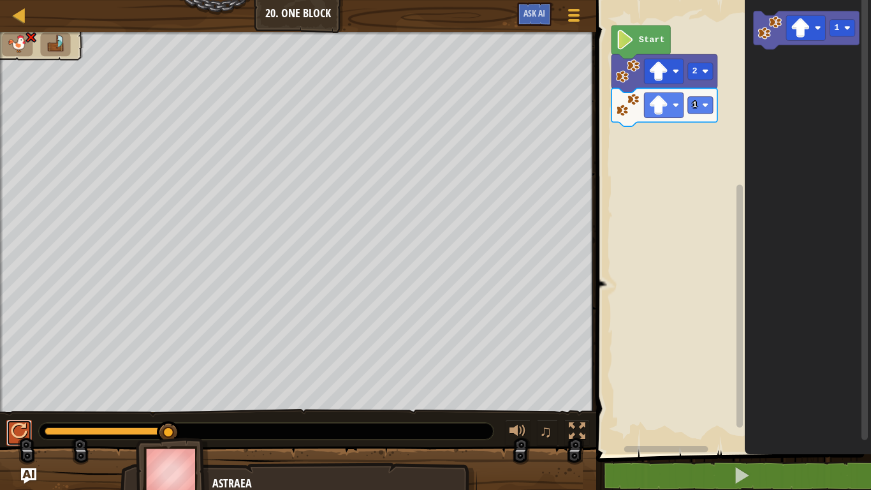
click at [27, 425] on div at bounding box center [19, 431] width 17 height 17
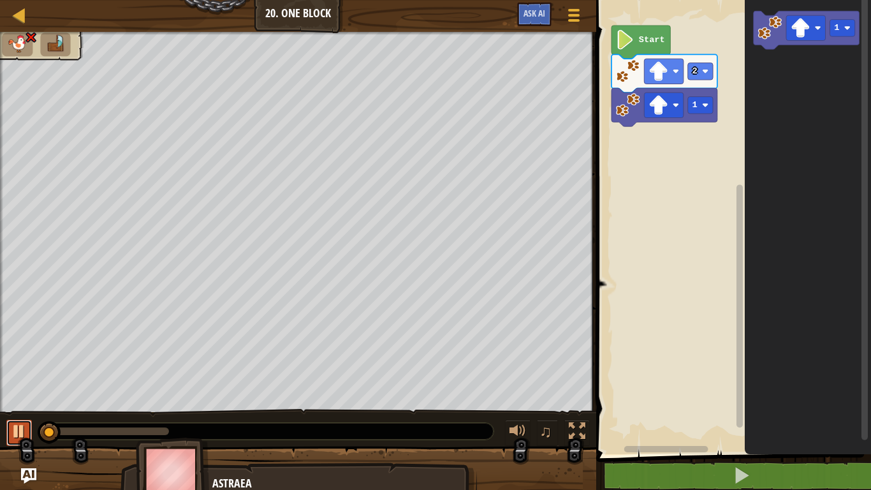
click at [26, 425] on div at bounding box center [19, 431] width 17 height 17
click at [772, 24] on image "Blockly Workspace" at bounding box center [770, 28] width 24 height 24
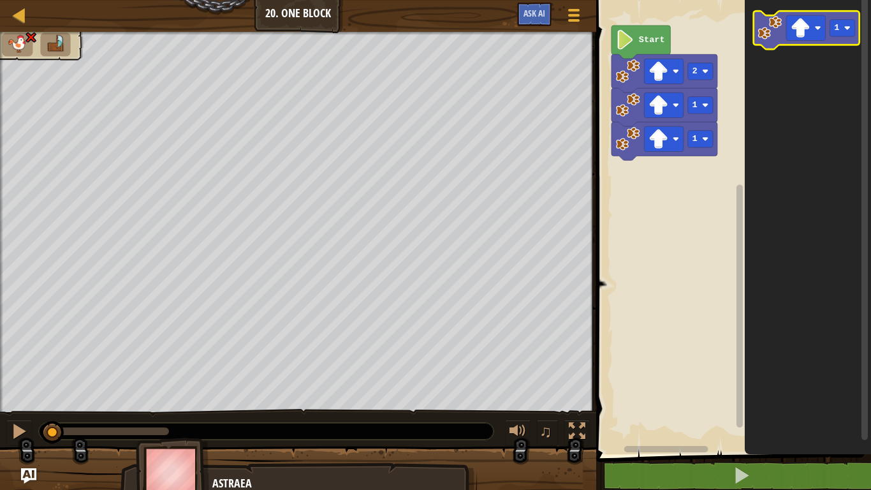
click at [772, 24] on image "Blockly Workspace" at bounding box center [770, 28] width 24 height 24
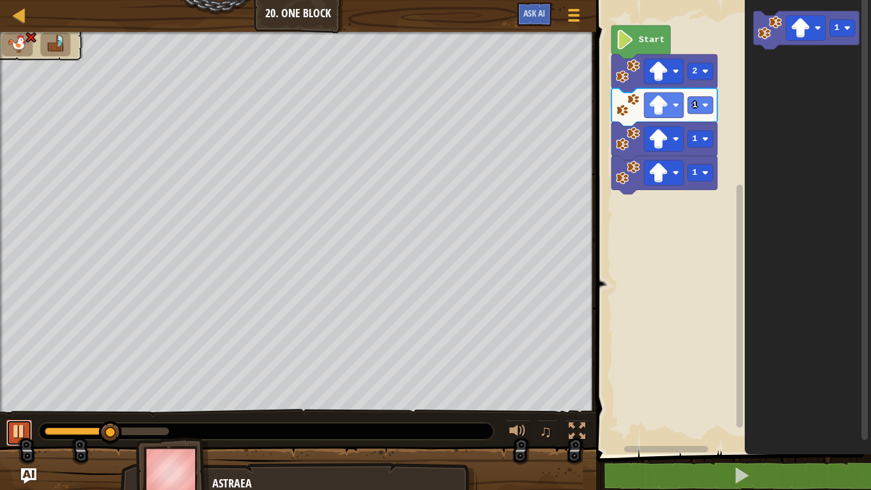
click at [18, 426] on div at bounding box center [19, 431] width 17 height 17
click at [645, 103] on rect "Blockly Workspace" at bounding box center [665, 104] width 40 height 25
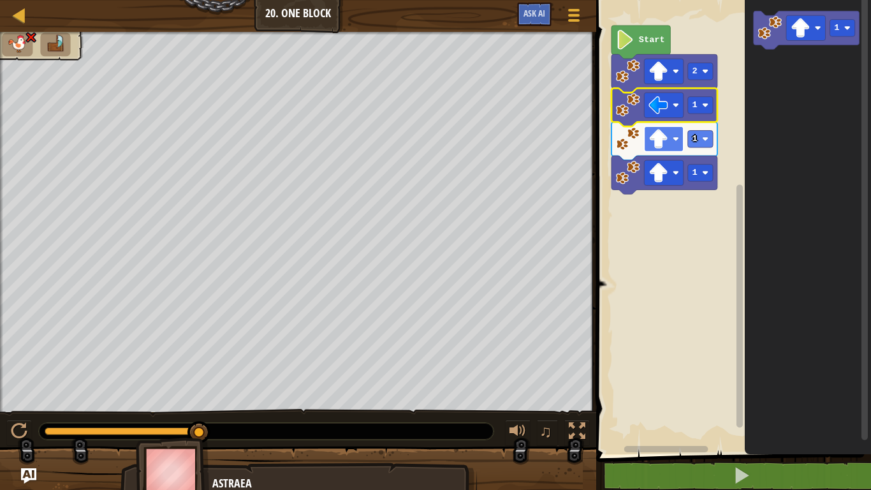
click at [652, 143] on image "Blockly Workspace" at bounding box center [659, 139] width 20 height 20
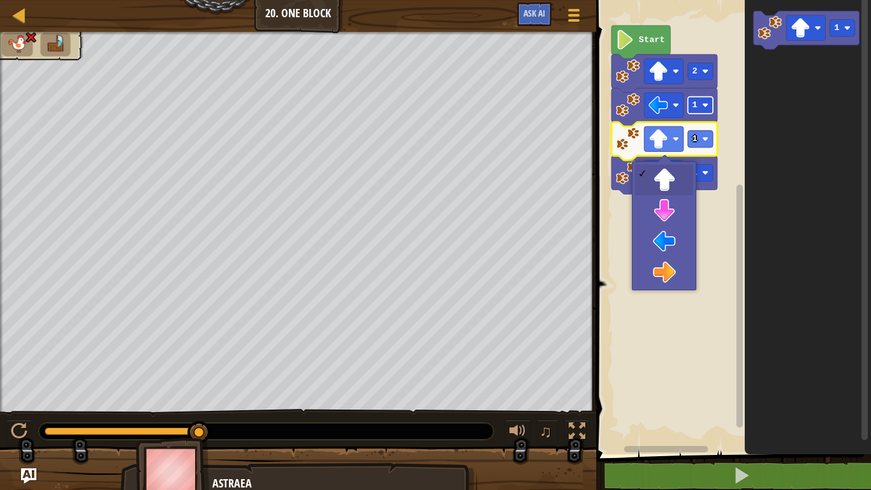
click at [705, 102] on image "Blockly Workspace" at bounding box center [705, 105] width 6 height 6
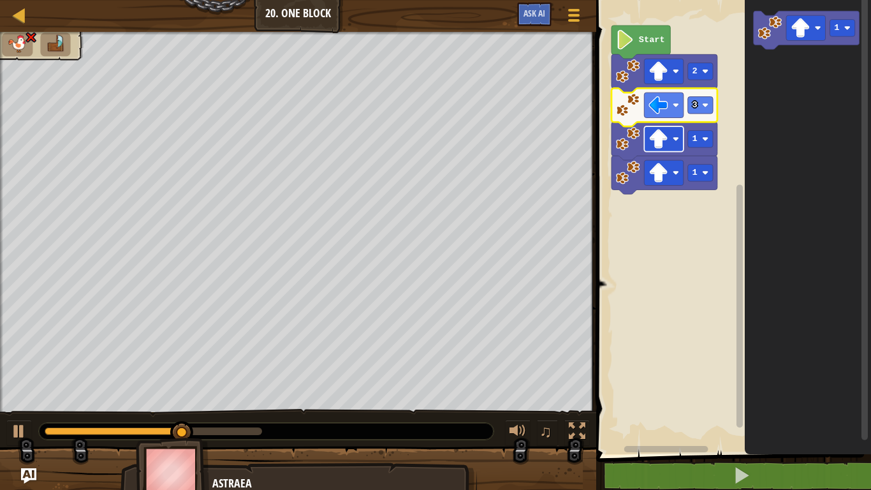
click at [670, 138] on rect "Blockly Workspace" at bounding box center [665, 138] width 40 height 25
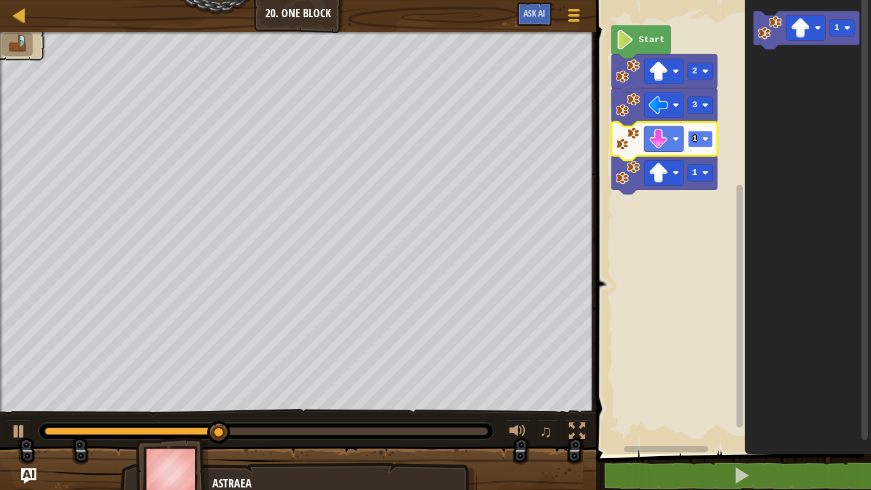
click at [705, 135] on rect "Blockly Workspace" at bounding box center [700, 139] width 25 height 17
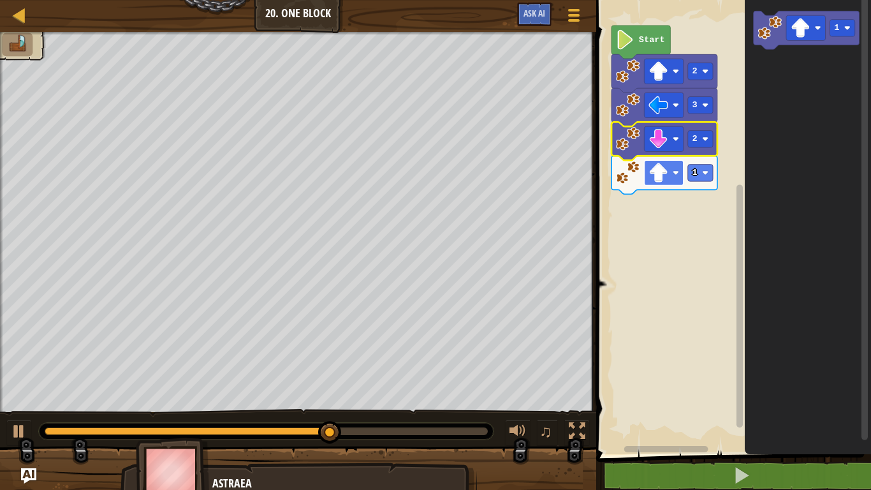
click at [668, 172] on image "Blockly Workspace" at bounding box center [659, 173] width 20 height 20
